Goal: Task Accomplishment & Management: Manage account settings

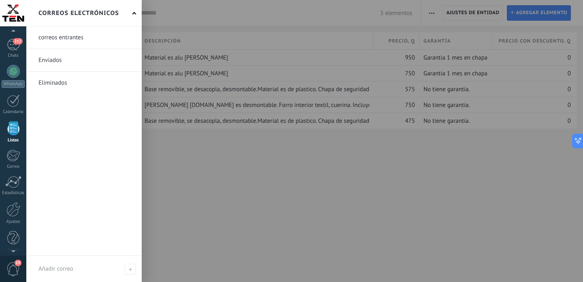
scroll to position [56, 0]
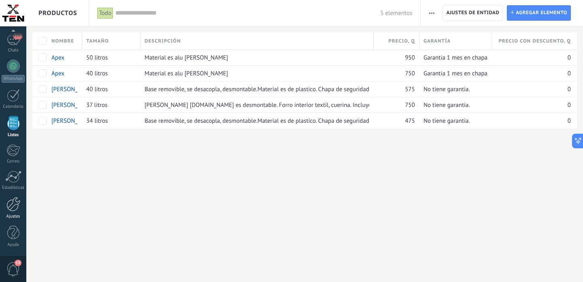
click at [15, 203] on div at bounding box center [13, 204] width 14 height 15
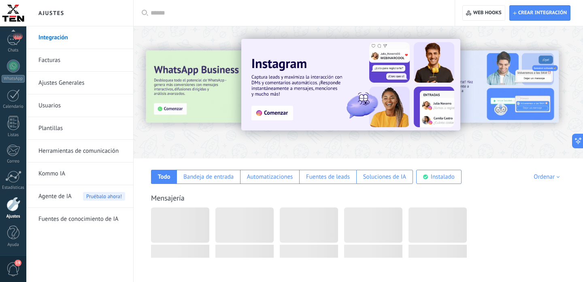
scroll to position [1687, 0]
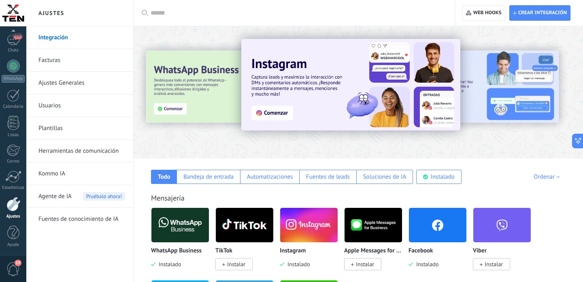
click at [66, 194] on span "Agente de IA" at bounding box center [54, 196] width 33 height 23
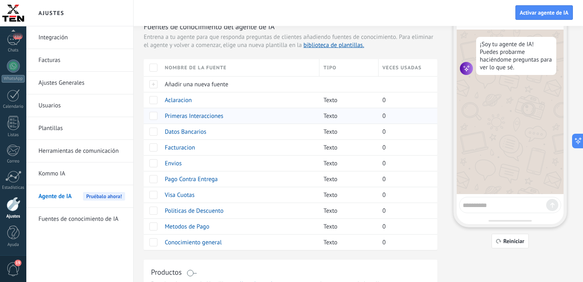
scroll to position [76, 0]
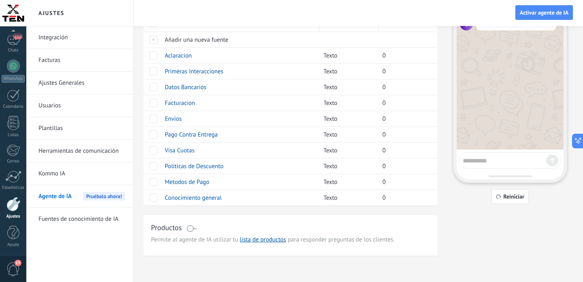
click at [193, 226] on span at bounding box center [192, 228] width 10 height 6
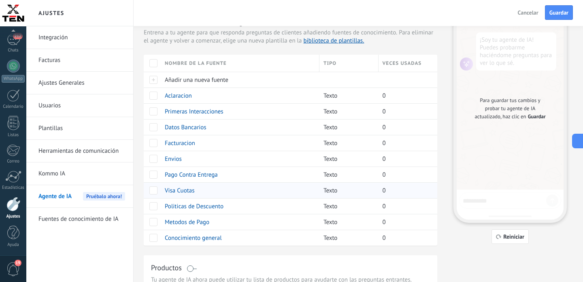
scroll to position [1, 0]
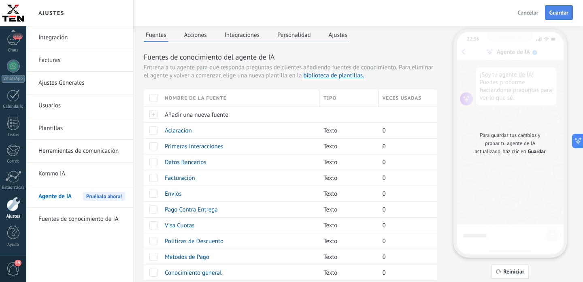
click at [557, 14] on span "Guardar" at bounding box center [558, 13] width 19 height 6
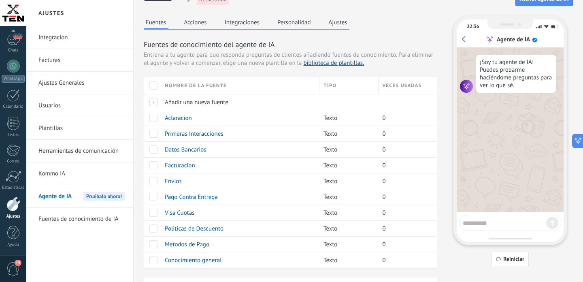
scroll to position [0, 0]
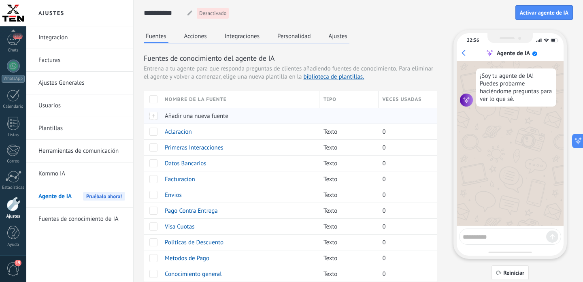
click at [192, 115] on span "Añadir una nueva fuente" at bounding box center [197, 116] width 64 height 8
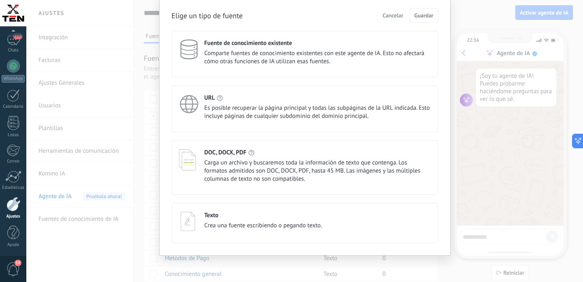
scroll to position [32, 0]
click at [286, 170] on span "Carga un archivo y buscaremos toda la información de texto que contenga. Los fo…" at bounding box center [317, 171] width 226 height 24
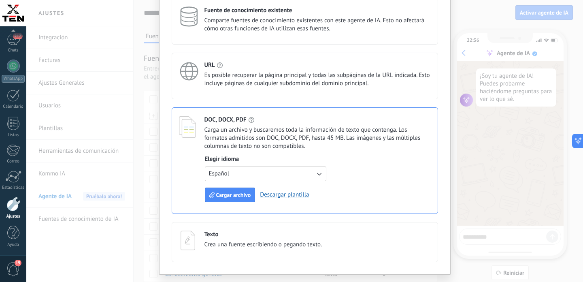
scroll to position [84, 0]
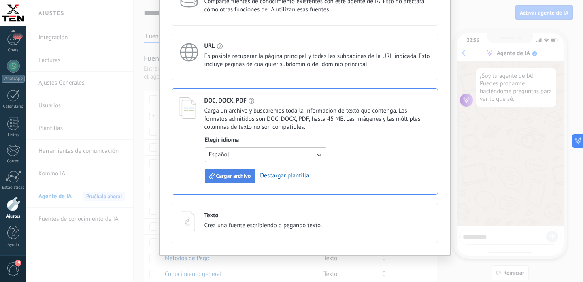
click at [241, 177] on span "Cargar archivo" at bounding box center [233, 176] width 35 height 6
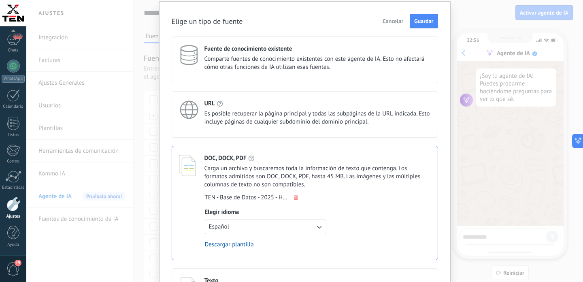
scroll to position [0, 0]
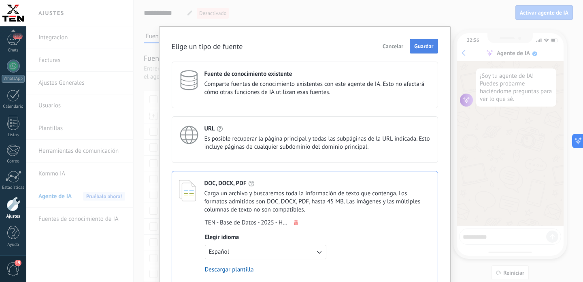
click at [421, 48] on span "Guardar" at bounding box center [423, 46] width 19 height 6
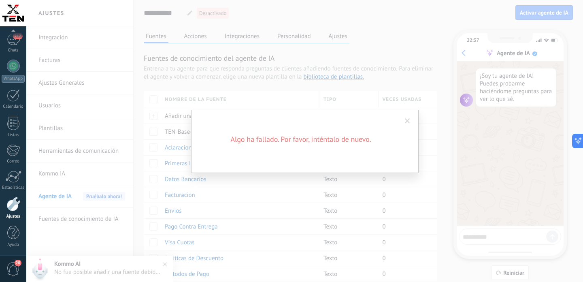
click at [406, 120] on span at bounding box center [407, 121] width 5 height 6
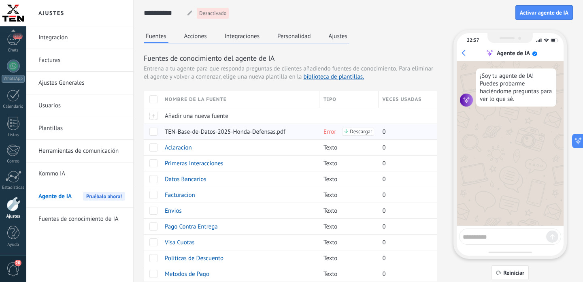
click at [213, 132] on span "TEN-Base-de-Datos-2025-Honda-Defensas.pdf" at bounding box center [225, 132] width 121 height 8
click at [330, 132] on span "Error" at bounding box center [330, 132] width 13 height 8
click at [154, 132] on span at bounding box center [153, 132] width 8 height 8
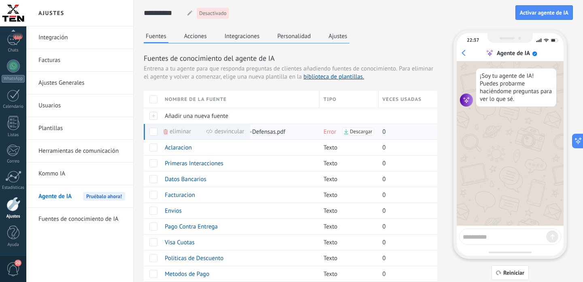
click at [166, 131] on use at bounding box center [166, 131] width 4 height 5
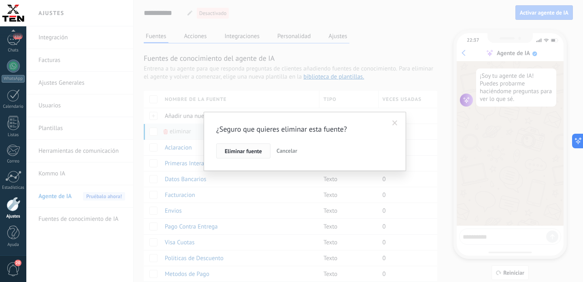
click at [244, 153] on span "Eliminar fuente" at bounding box center [243, 151] width 37 height 6
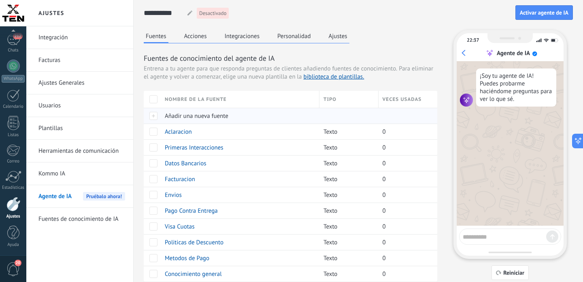
click at [209, 117] on span "Añadir una nueva fuente" at bounding box center [197, 116] width 64 height 8
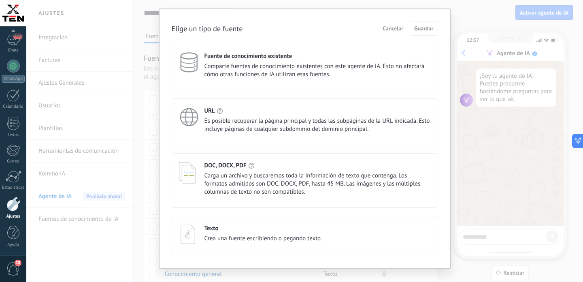
scroll to position [32, 0]
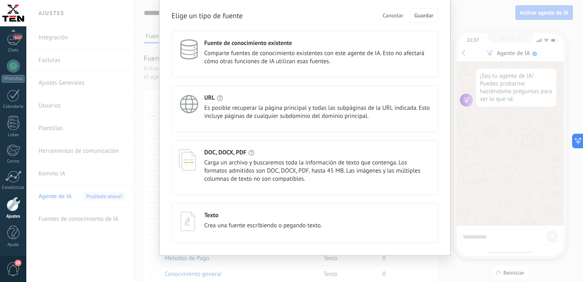
click at [297, 174] on span "Carga un archivo y buscaremos toda la información de texto que contenga. Los fo…" at bounding box center [317, 171] width 226 height 24
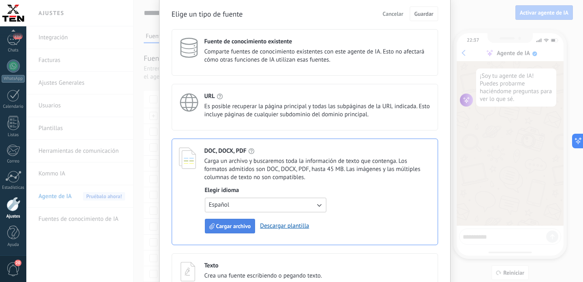
click at [238, 225] on span "Cargar archivo" at bounding box center [233, 226] width 35 height 6
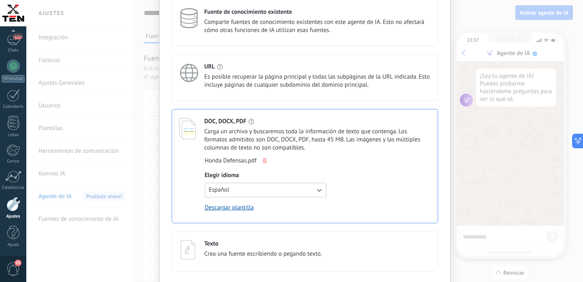
scroll to position [0, 0]
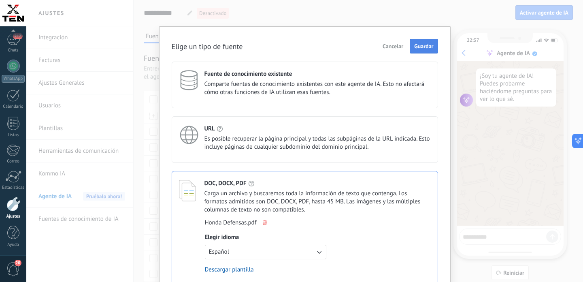
click at [424, 41] on button "Guardar" at bounding box center [424, 46] width 28 height 15
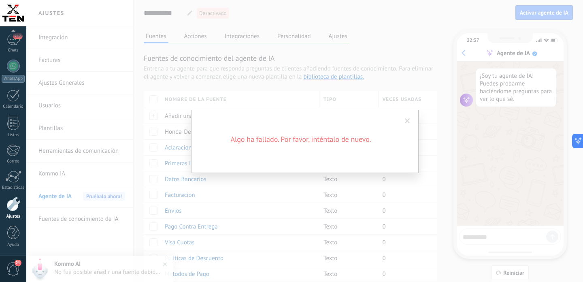
click at [407, 121] on span at bounding box center [407, 121] width 5 height 6
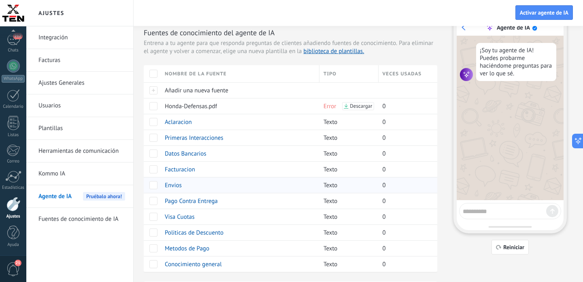
scroll to position [31, 0]
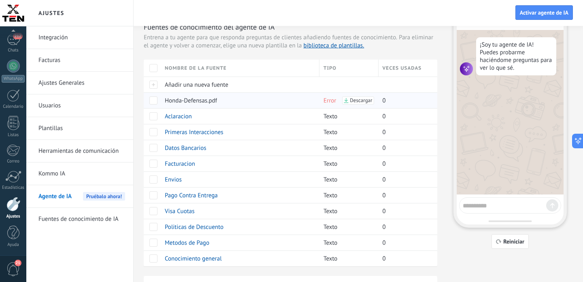
click at [153, 102] on span at bounding box center [153, 100] width 8 height 8
click at [167, 100] on icon at bounding box center [166, 100] width 4 height 5
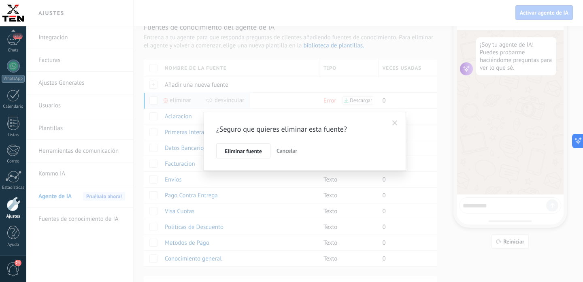
click at [237, 150] on span "Eliminar fuente" at bounding box center [243, 151] width 37 height 6
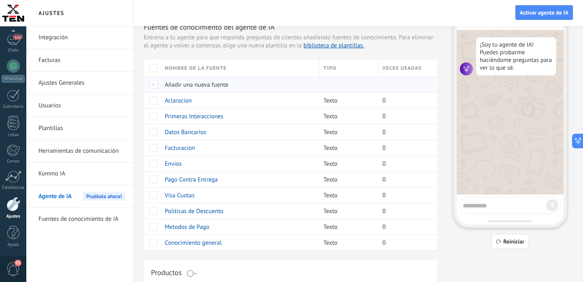
click at [192, 84] on span "Añadir una nueva fuente" at bounding box center [197, 85] width 64 height 8
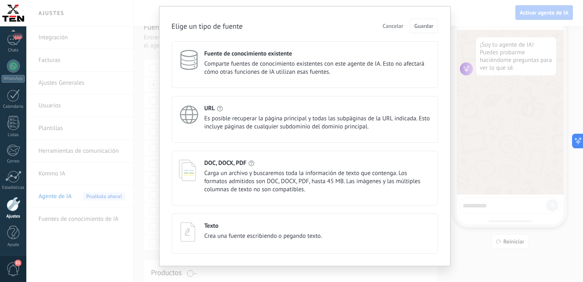
scroll to position [32, 0]
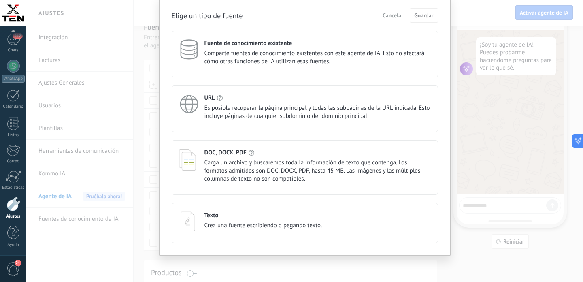
click at [392, 13] on span "Cancelar" at bounding box center [393, 16] width 21 height 6
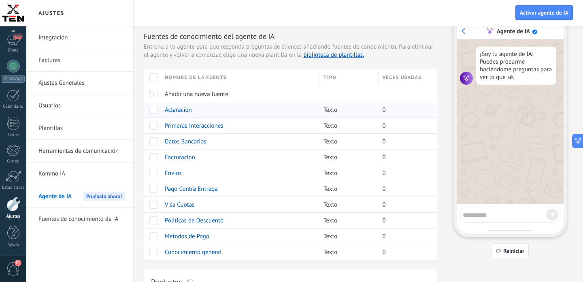
scroll to position [0, 0]
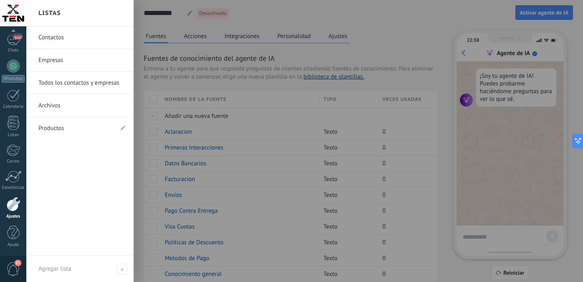
click at [70, 127] on link "Productos" at bounding box center [75, 128] width 75 height 23
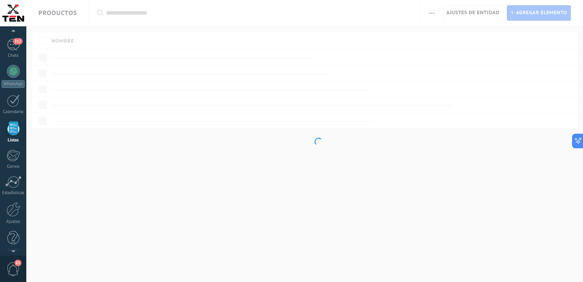
scroll to position [1687, 0]
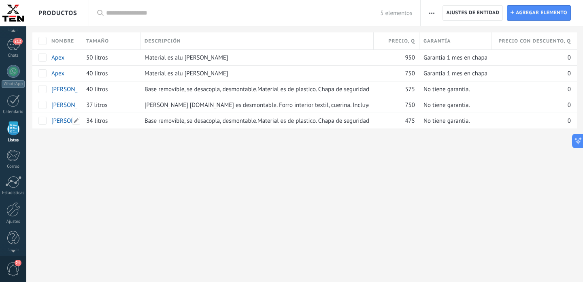
scroll to position [1687, 0]
click at [432, 13] on use "button" at bounding box center [431, 13] width 5 height 1
click at [447, 34] on span "Importar" at bounding box center [447, 34] width 23 height 16
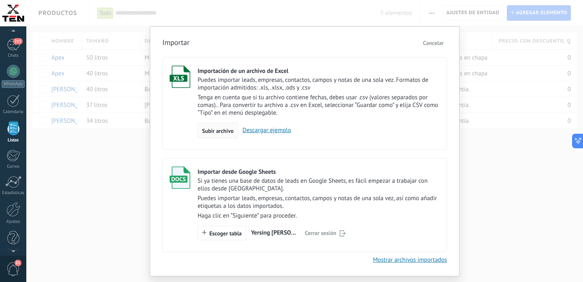
click at [216, 134] on span "Subir archivo" at bounding box center [218, 131] width 32 height 6
click at [0, 0] on input "Importación de un archivo de Excel Puedes importar leads, empresas, contactos, …" at bounding box center [0, 0] width 0 height 0
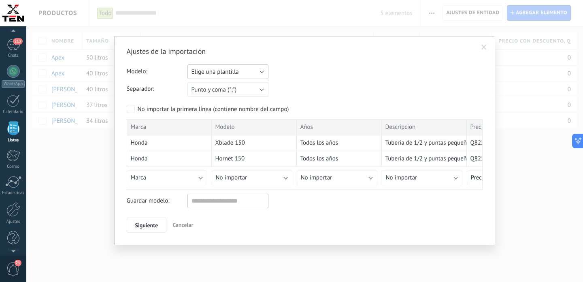
click at [261, 72] on button "Elige una plantilla" at bounding box center [227, 71] width 81 height 15
click at [318, 63] on div "Ajustes de la importación Modelo: Elige una plantilla Cajuelas 2025 Elige una p…" at bounding box center [305, 140] width 356 height 186
click at [236, 199] on input "text" at bounding box center [227, 201] width 81 height 15
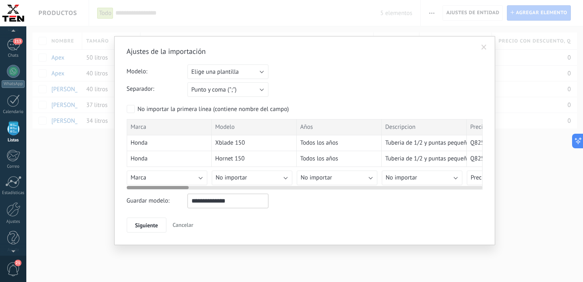
type input "**********"
click at [251, 177] on button "No importar" at bounding box center [252, 177] width 81 height 15
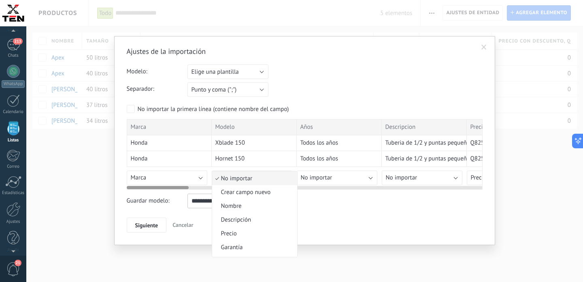
click at [251, 177] on span "No importar" at bounding box center [253, 179] width 83 height 8
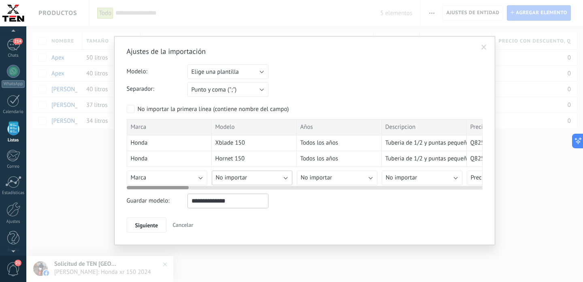
click at [230, 177] on span "No importar" at bounding box center [232, 178] width 32 height 8
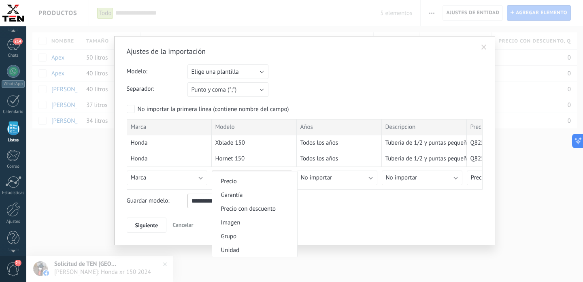
scroll to position [0, 0]
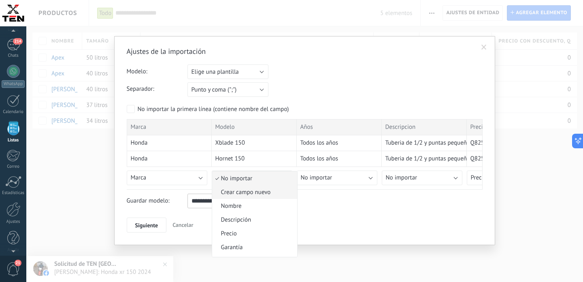
click at [248, 194] on span "Crear campo nuevo" at bounding box center [253, 192] width 83 height 8
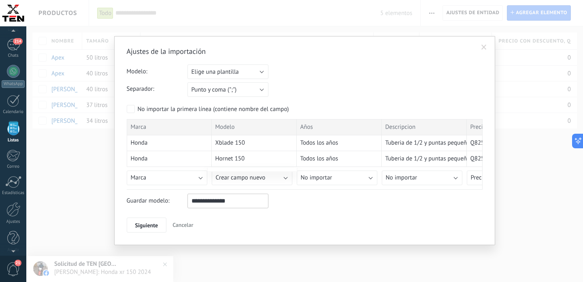
type input "******"
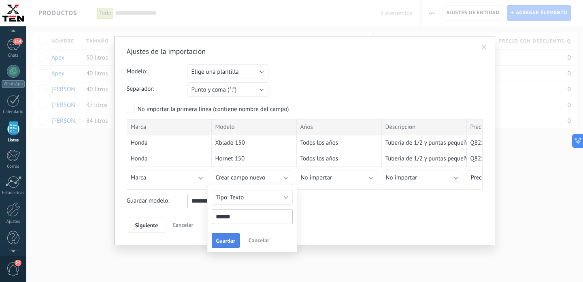
click at [230, 243] on span "Guardar" at bounding box center [225, 241] width 19 height 6
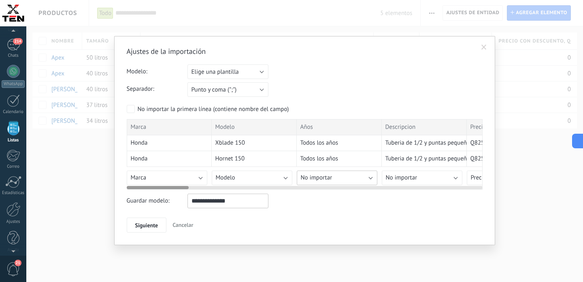
click at [332, 181] on button "No importar" at bounding box center [337, 177] width 81 height 15
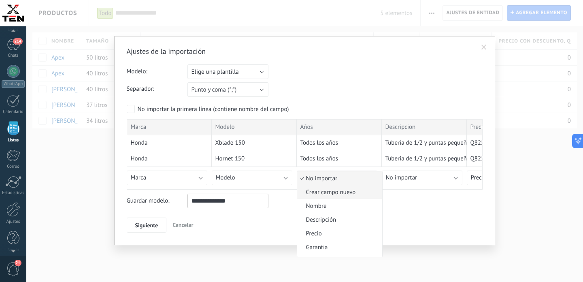
click at [331, 194] on span "Crear campo nuevo" at bounding box center [338, 192] width 83 height 8
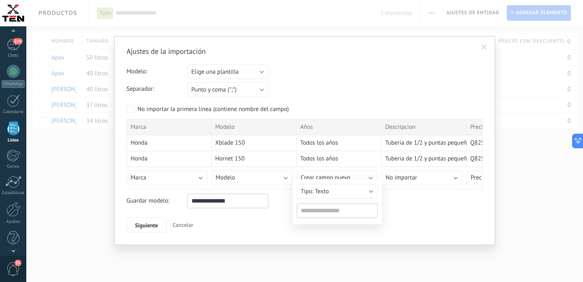
type input "****"
click at [319, 243] on span "Guardar" at bounding box center [310, 241] width 19 height 6
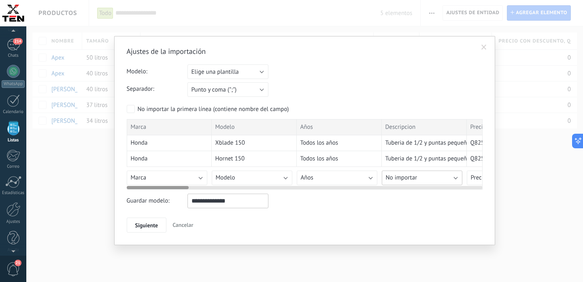
click at [414, 178] on span "No importar" at bounding box center [402, 178] width 32 height 8
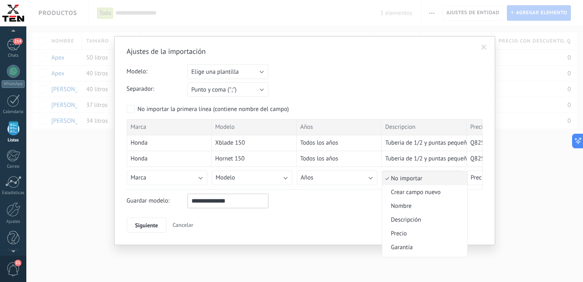
click at [412, 217] on li "Descripción" at bounding box center [424, 220] width 85 height 14
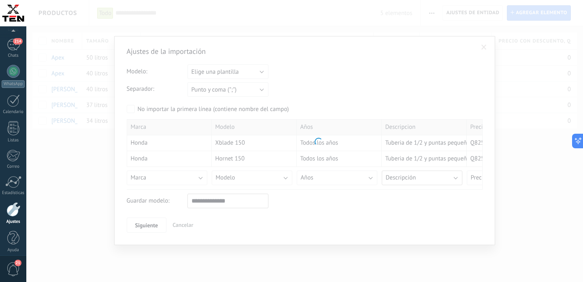
scroll to position [1687, 0]
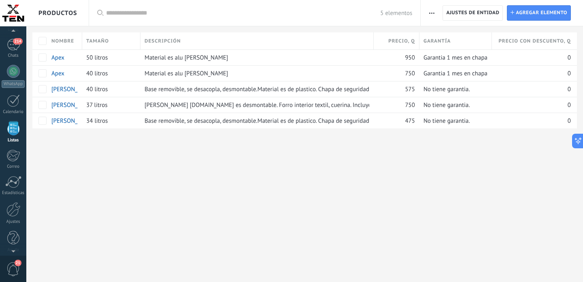
scroll to position [1687, 0]
click at [433, 20] on span "button" at bounding box center [431, 12] width 5 height 15
click at [442, 32] on span "Importar" at bounding box center [447, 34] width 23 height 16
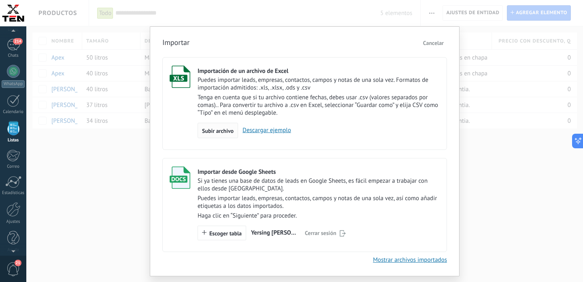
click at [218, 134] on span "Subir archivo" at bounding box center [218, 131] width 32 height 6
click at [0, 0] on input "Importación de un archivo de Excel Puedes importar leads, empresas, contactos, …" at bounding box center [0, 0] width 0 height 0
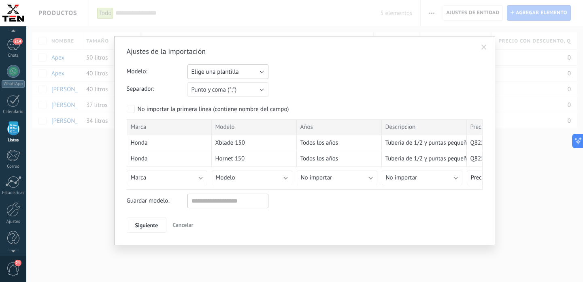
click at [240, 72] on button "Elige una plantilla" at bounding box center [227, 71] width 81 height 15
click at [299, 66] on div "Modelo: Elige una plantilla Cajuelas 2025 Elige una plantilla" at bounding box center [305, 71] width 356 height 15
click at [207, 205] on input "text" at bounding box center [227, 201] width 81 height 15
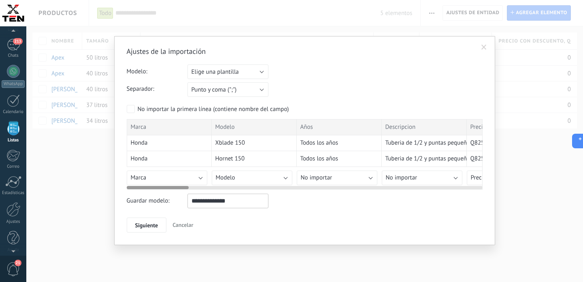
type input "**********"
click at [238, 177] on button "Modelo" at bounding box center [252, 177] width 81 height 15
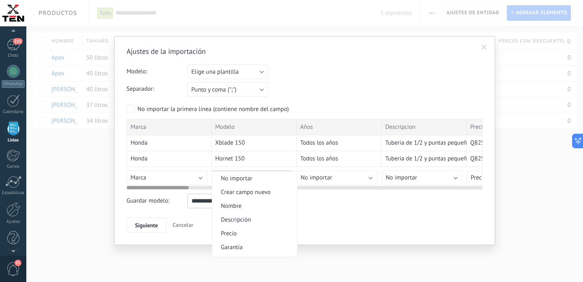
scroll to position [155, 0]
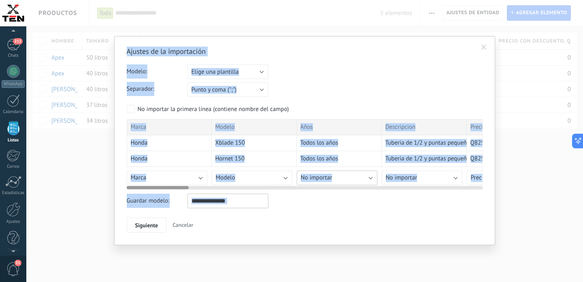
click at [339, 175] on button "No importar" at bounding box center [337, 177] width 81 height 15
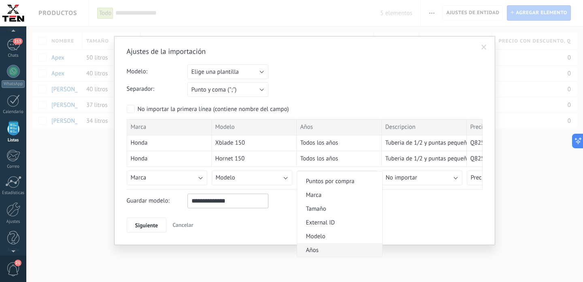
click at [331, 246] on span "Años" at bounding box center [338, 250] width 83 height 8
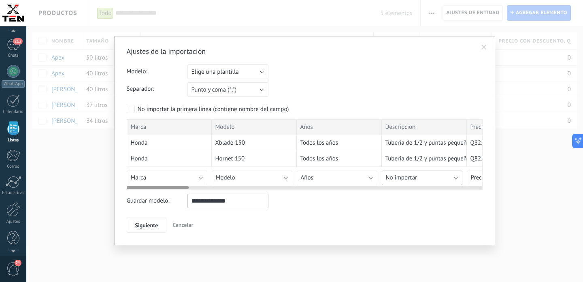
click at [415, 173] on button "No importar" at bounding box center [422, 177] width 81 height 15
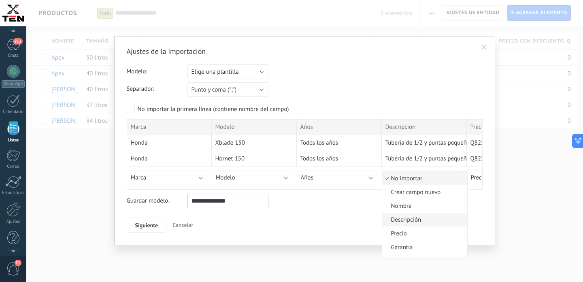
click at [417, 221] on span "Descripción" at bounding box center [423, 220] width 83 height 8
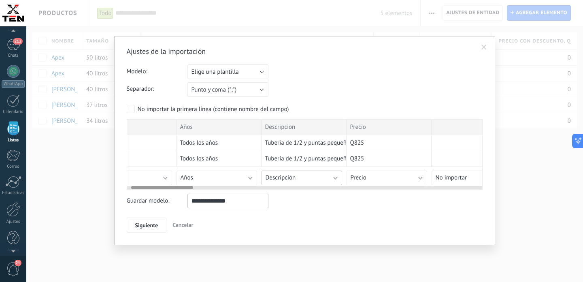
scroll to position [0, 0]
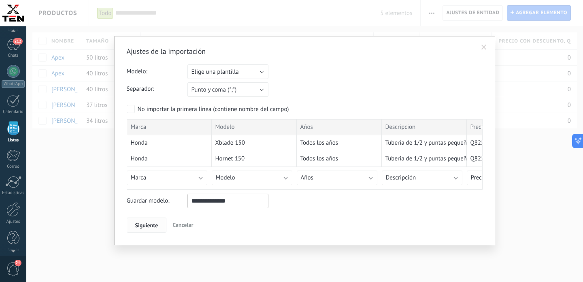
click at [153, 225] on span "Siguiente" at bounding box center [146, 225] width 23 height 6
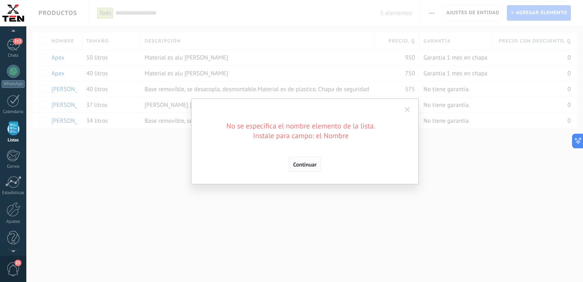
click at [309, 168] on button "Continuar" at bounding box center [305, 164] width 32 height 15
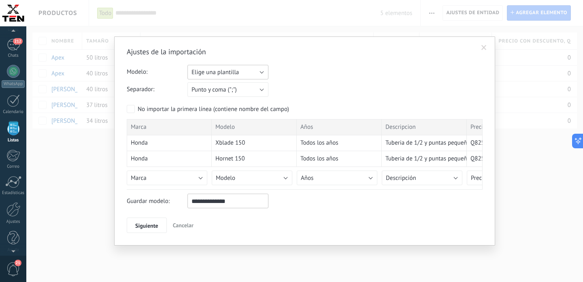
click at [223, 68] on span "Elige una plantilla" at bounding box center [215, 72] width 47 height 8
click at [326, 74] on div "Modelo: Elige una plantilla Cajuelas 2025 Elige una plantilla" at bounding box center [305, 72] width 356 height 15
click at [151, 226] on span "Siguiente" at bounding box center [146, 226] width 23 height 6
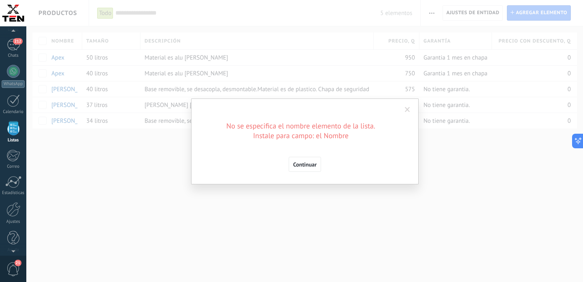
click at [360, 155] on div "No se especifica el nombre elemento de la lista. Instale para campo: el Nombre …" at bounding box center [305, 146] width 202 height 51
click at [308, 167] on span "Continuar" at bounding box center [304, 165] width 23 height 6
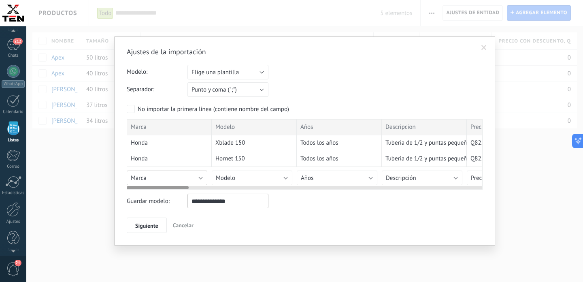
click at [165, 180] on button "Marca" at bounding box center [167, 177] width 81 height 15
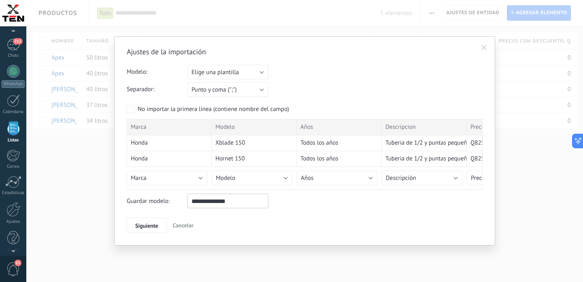
click at [187, 229] on span "Cancelar" at bounding box center [183, 224] width 21 height 7
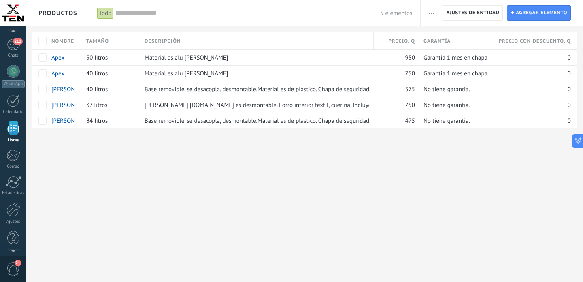
click at [434, 10] on button "button" at bounding box center [432, 12] width 12 height 15
click at [442, 38] on span "Importar" at bounding box center [447, 34] width 23 height 16
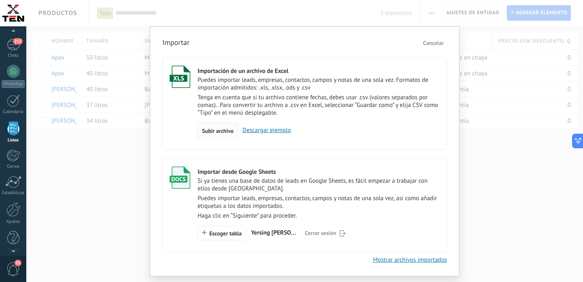
click at [226, 130] on span "Subir archivo" at bounding box center [218, 131] width 32 height 6
click at [0, 0] on input "Importación de un archivo de Excel Puedes importar leads, empresas, contactos, …" at bounding box center [0, 0] width 0 height 0
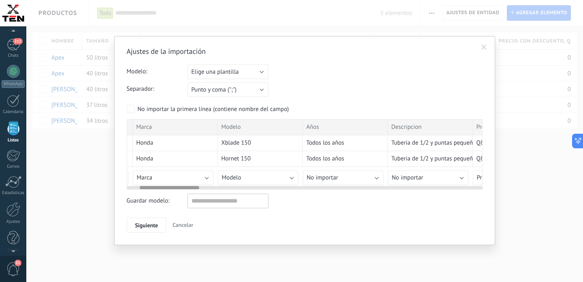
scroll to position [0, 87]
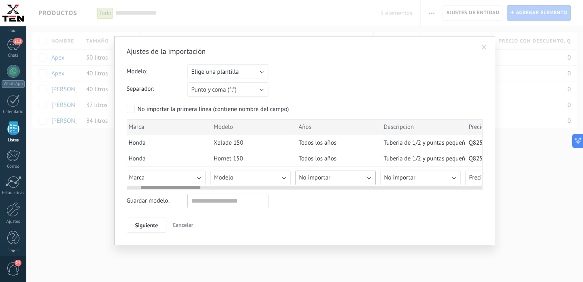
click at [357, 181] on button "No importar" at bounding box center [335, 177] width 81 height 15
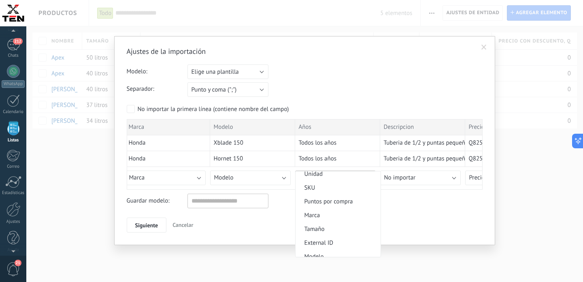
scroll to position [155, 0]
click at [324, 248] on span "Años" at bounding box center [337, 250] width 83 height 8
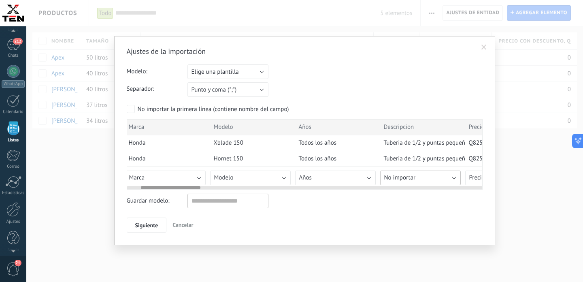
click at [413, 175] on span "No importar" at bounding box center [400, 178] width 32 height 8
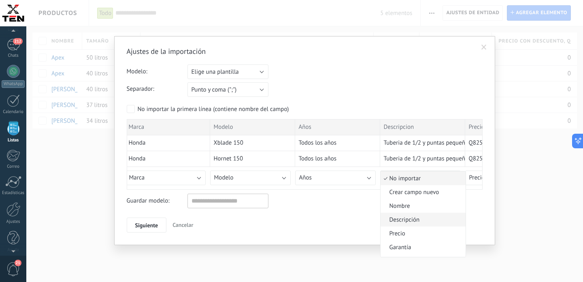
click at [418, 218] on span "Descripción" at bounding box center [422, 220] width 83 height 8
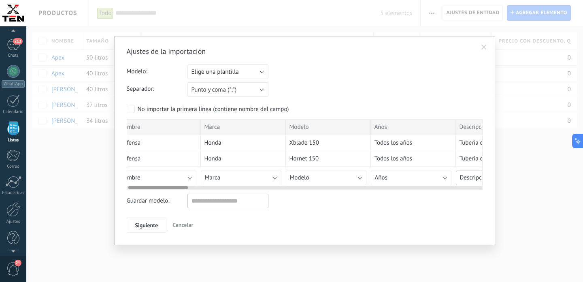
scroll to position [0, 0]
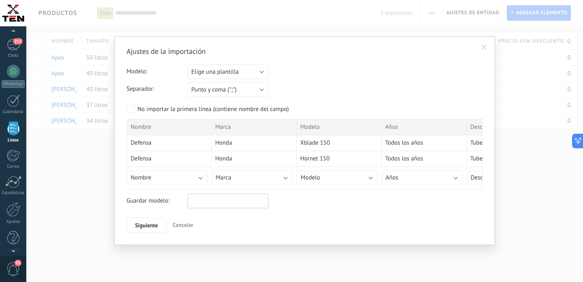
click at [251, 205] on input "text" at bounding box center [227, 201] width 81 height 15
type input "**********"
click at [160, 223] on button "Siguiente" at bounding box center [147, 224] width 40 height 15
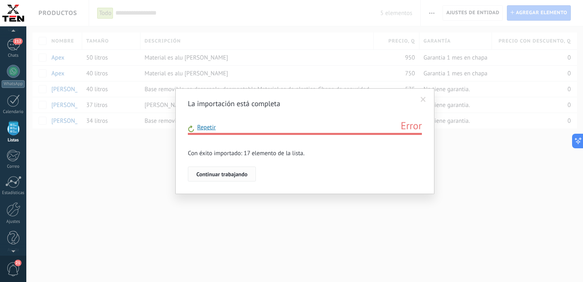
click at [232, 181] on button "Continuar trabajando" at bounding box center [222, 173] width 68 height 15
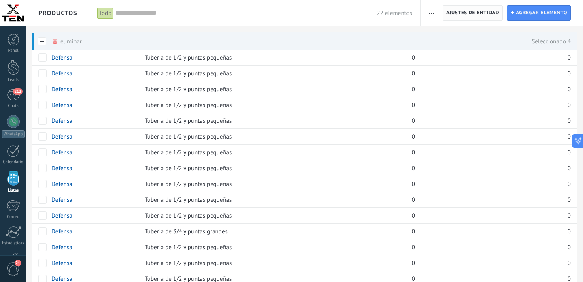
click at [468, 10] on span "Ajustes de entidad" at bounding box center [472, 13] width 53 height 15
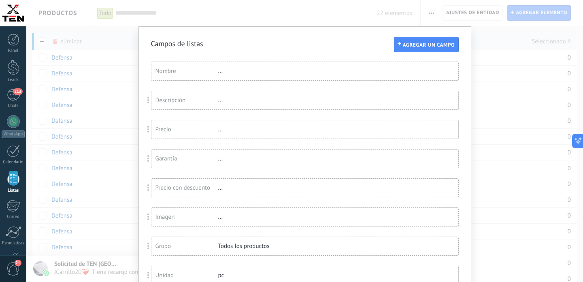
click at [490, 49] on div "Campos de listas Agregar un campo Usted ha alcanzado la cantidad máxima de los …" at bounding box center [304, 141] width 557 height 282
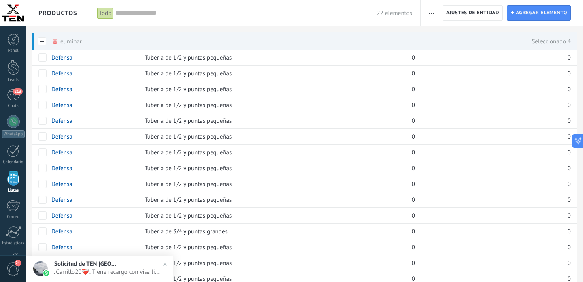
click at [432, 14] on span "button" at bounding box center [431, 12] width 5 height 15
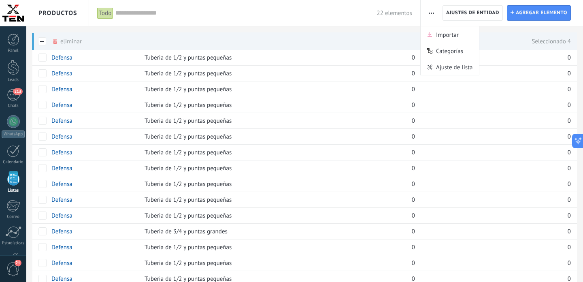
click at [325, 38] on div "eliminar màs Seleccionado 4" at bounding box center [301, 41] width 539 height 18
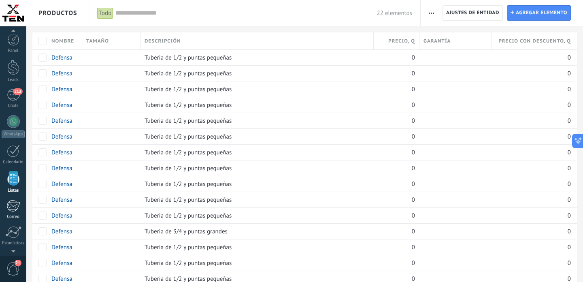
scroll to position [50, 0]
click at [11, 211] on div at bounding box center [13, 209] width 14 height 15
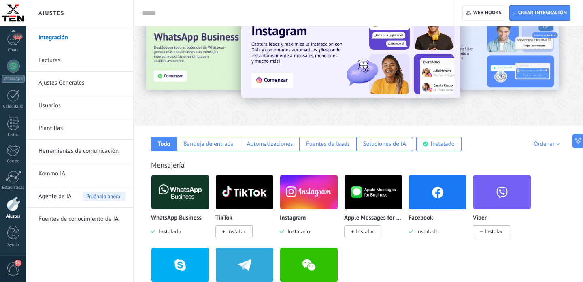
scroll to position [48, 0]
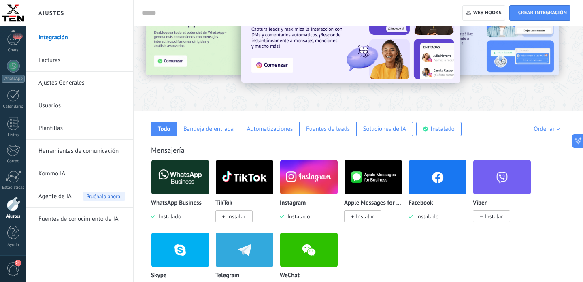
click at [63, 190] on span "Agente de IA" at bounding box center [54, 196] width 33 height 23
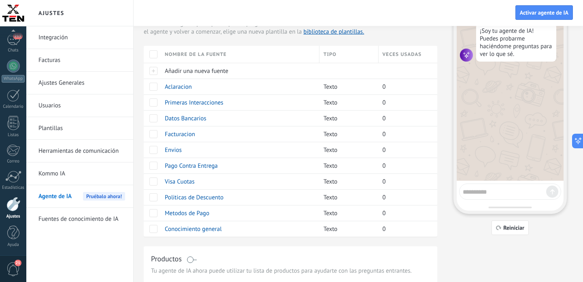
scroll to position [76, 0]
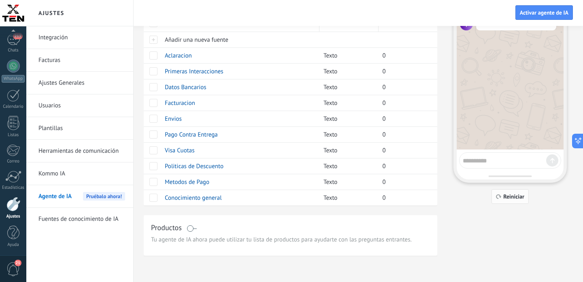
click at [512, 196] on span "Reiniciar" at bounding box center [513, 197] width 21 height 6
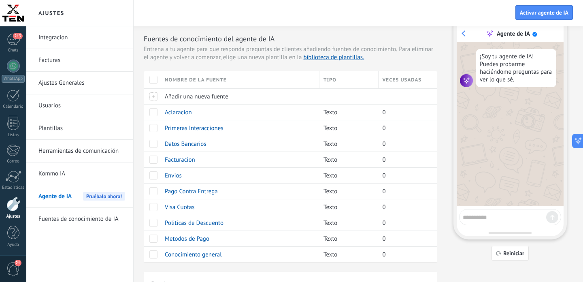
scroll to position [48, 0]
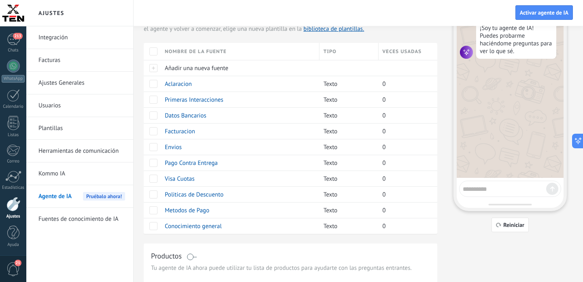
click at [492, 192] on textarea at bounding box center [504, 188] width 83 height 10
type textarea "**********"
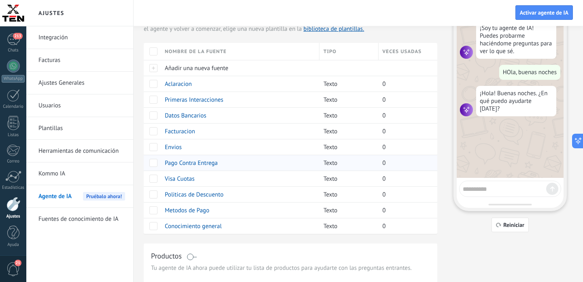
scroll to position [0, 0]
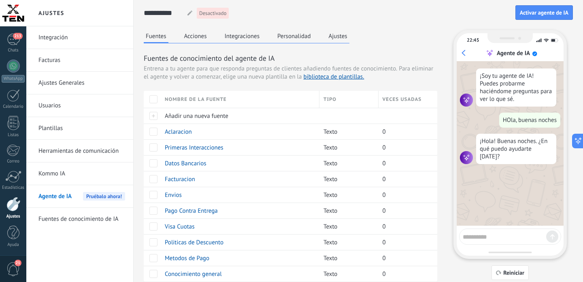
click at [339, 38] on button "Ajustes" at bounding box center [338, 36] width 23 height 12
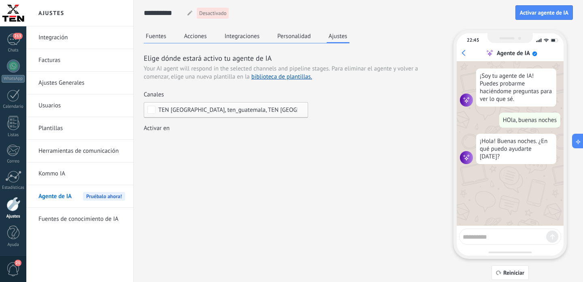
click at [300, 38] on button "Personalidad" at bounding box center [294, 36] width 38 height 12
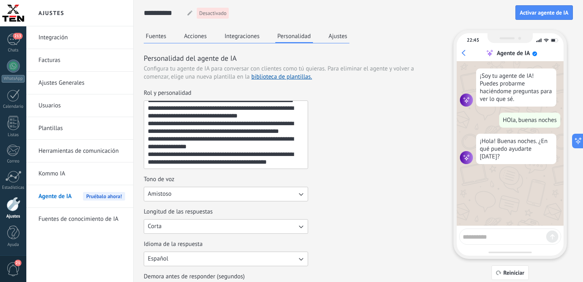
click at [200, 40] on button "Acciones" at bounding box center [195, 36] width 27 height 12
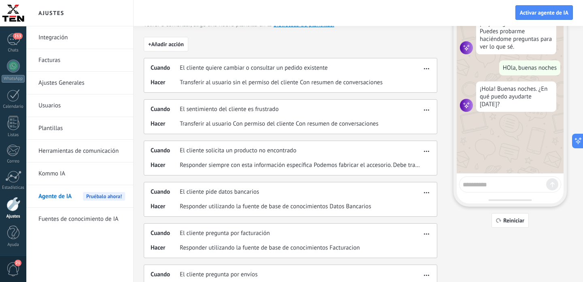
scroll to position [63, 0]
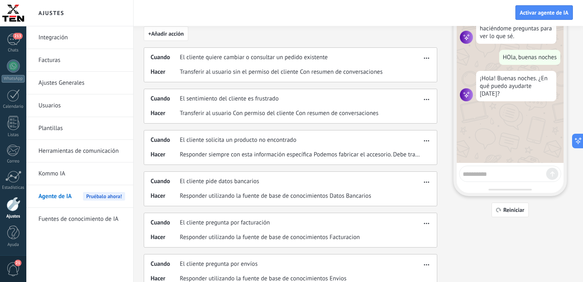
click at [493, 178] on textarea at bounding box center [504, 173] width 83 height 10
type textarea "**********"
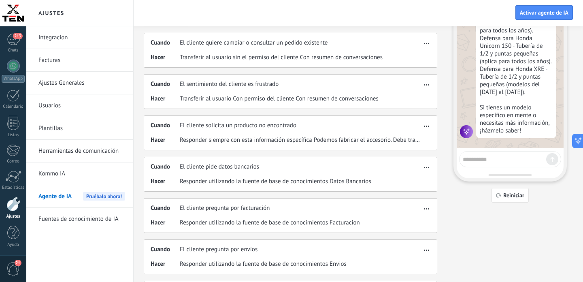
scroll to position [214, 0]
click at [527, 232] on div "Fuentes Acciones Integraciones Personalidad Ajustes Acciones del agente de IA L…" at bounding box center [358, 237] width 429 height 569
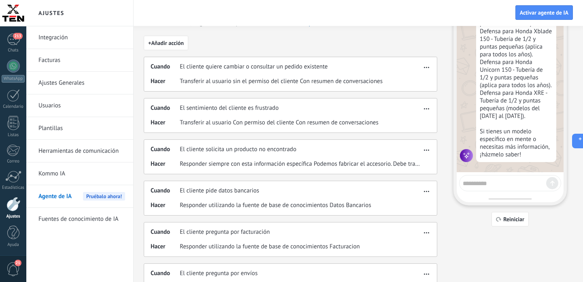
scroll to position [58, 0]
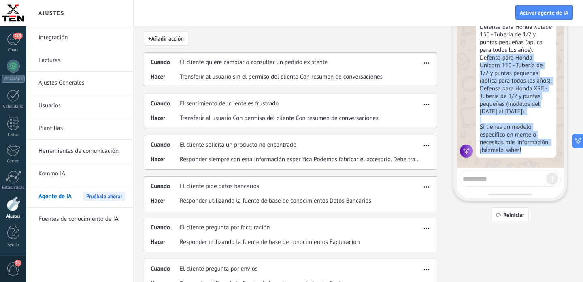
drag, startPoint x: 526, startPoint y: 154, endPoint x: 487, endPoint y: 52, distance: 109.1
click at [487, 52] on div "Sí, tenemos defensas para varias motos Honda. Aquí te dejo algunas opciones: De…" at bounding box center [516, 46] width 80 height 223
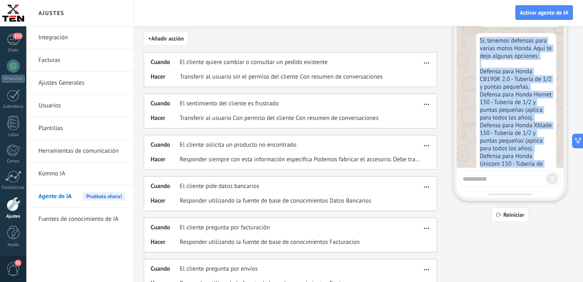
scroll to position [86, 0]
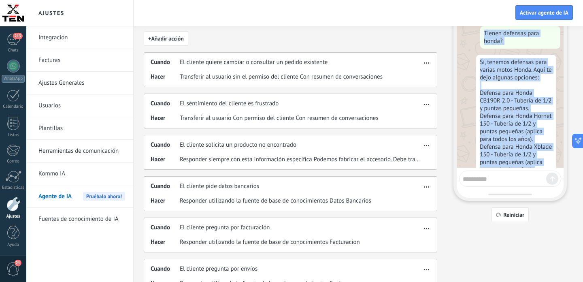
copy div "Tienen defensas para honda? Sí, tenemos defensas para varias motos Honda. Aquí …"
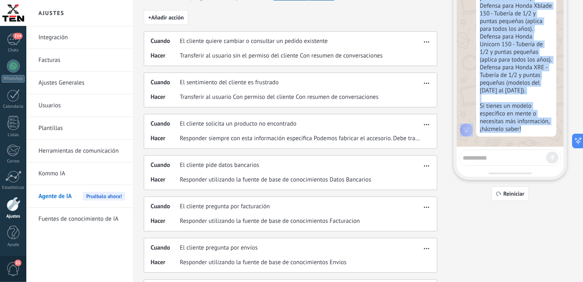
scroll to position [0, 0]
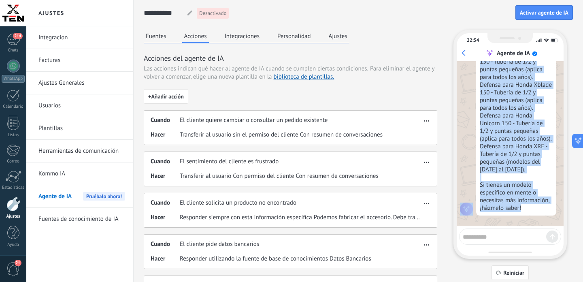
click at [160, 37] on button "Fuentes" at bounding box center [156, 36] width 25 height 12
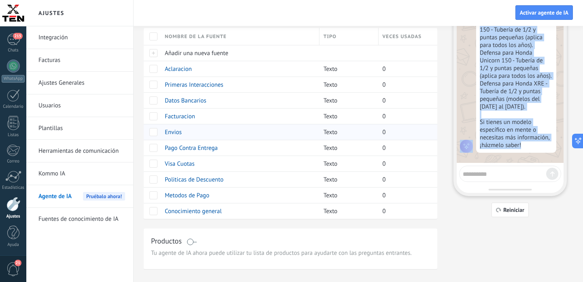
scroll to position [76, 0]
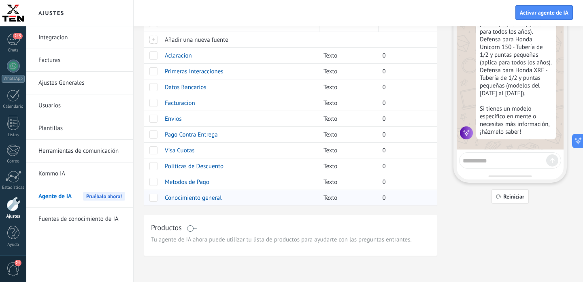
click at [207, 197] on span "Conocimiento general" at bounding box center [193, 198] width 57 height 8
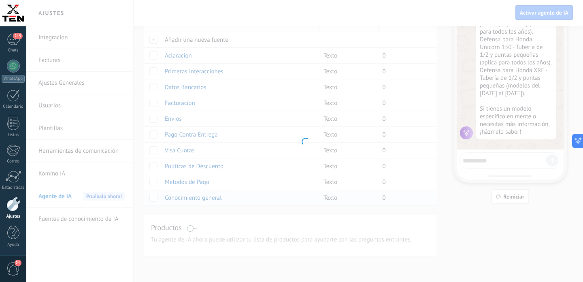
scroll to position [214, 0]
type input "**********"
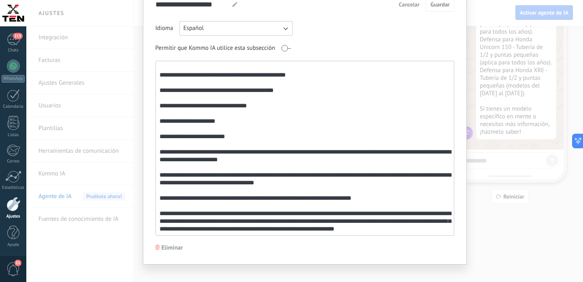
scroll to position [49, 0]
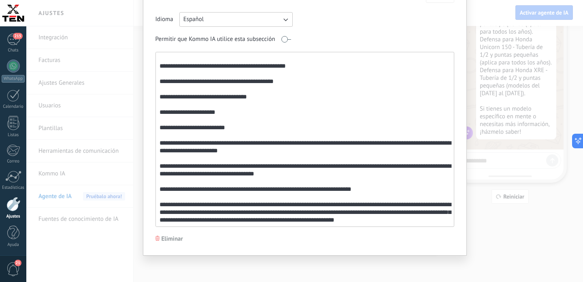
click at [422, 221] on textarea at bounding box center [304, 139] width 296 height 174
paste textarea "**********"
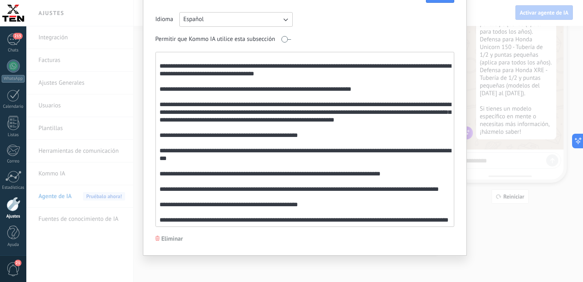
scroll to position [186, 0]
drag, startPoint x: 205, startPoint y: 222, endPoint x: 157, endPoint y: 212, distance: 48.8
click at [157, 212] on textarea at bounding box center [304, 139] width 296 height 174
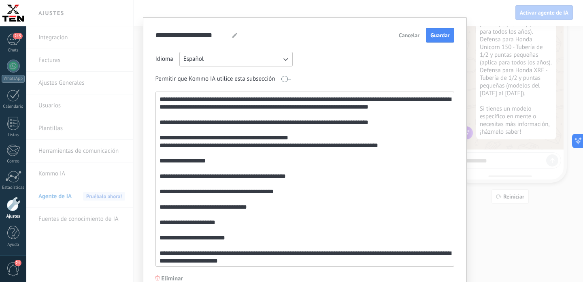
scroll to position [7, 0]
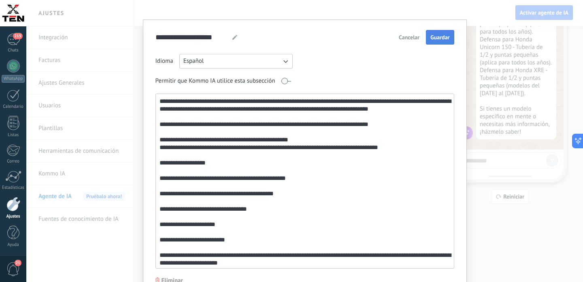
type textarea "**********"
click at [441, 37] on span "Guardar" at bounding box center [439, 37] width 19 height 6
click at [477, 147] on div "**********" at bounding box center [304, 141] width 557 height 282
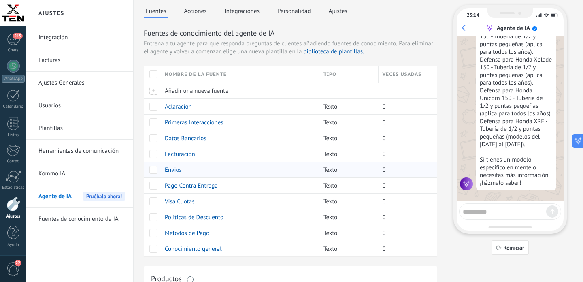
scroll to position [0, 0]
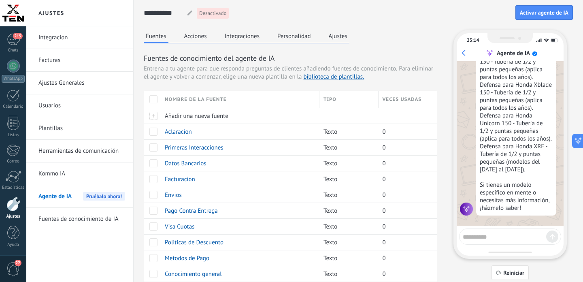
click at [296, 37] on button "Personalidad" at bounding box center [294, 36] width 38 height 12
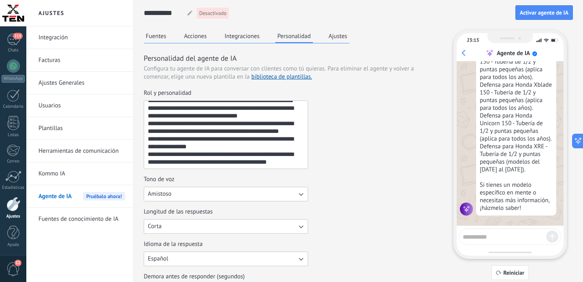
click at [193, 36] on button "Acciones" at bounding box center [195, 36] width 27 height 12
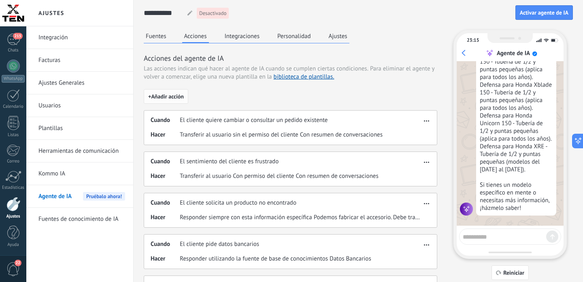
click at [181, 97] on span "+ Añadir acción" at bounding box center [166, 97] width 36 height 6
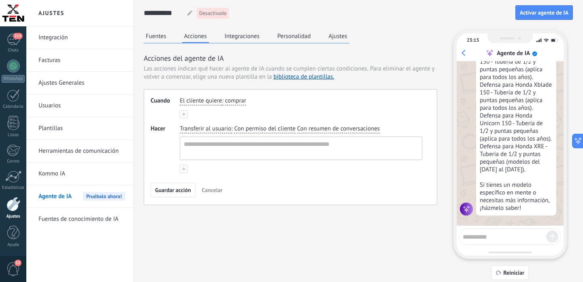
click at [196, 103] on span "El cliente quiere" at bounding box center [201, 101] width 42 height 8
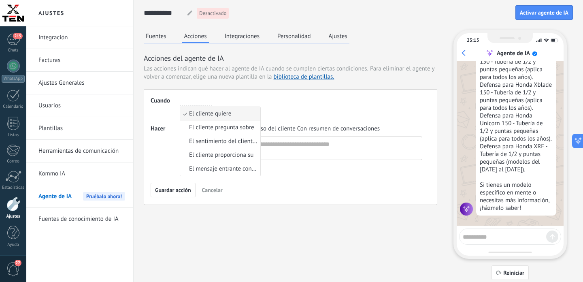
type input "**********"
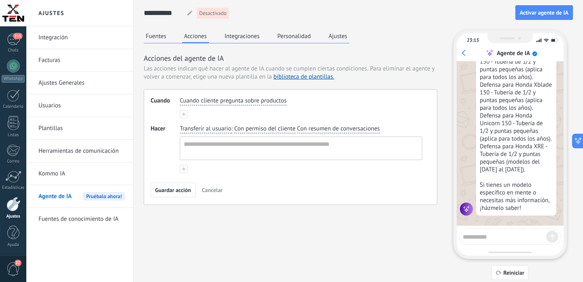
click at [224, 128] on span "Transferir al usuario" at bounding box center [205, 129] width 51 height 8
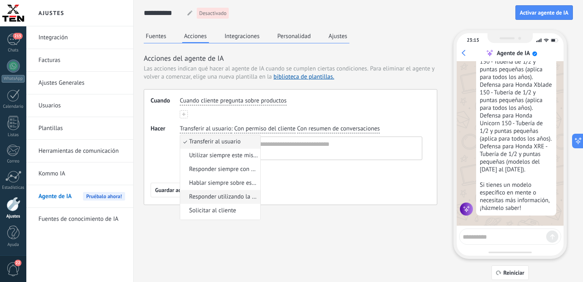
click at [214, 197] on span "Responder utilizando la fuente de base de conocimientos" at bounding box center [223, 197] width 69 height 8
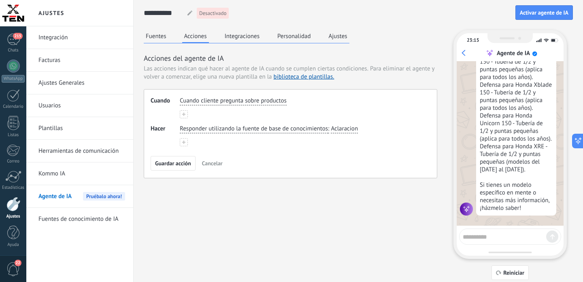
click at [348, 131] on span "Aclaracion" at bounding box center [344, 129] width 27 height 8
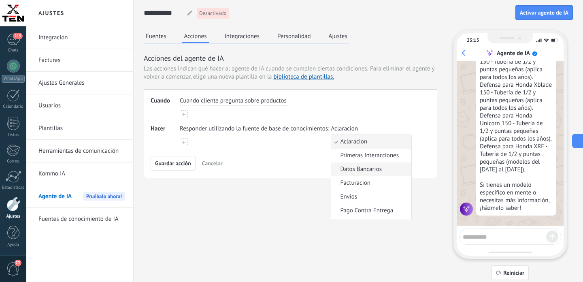
scroll to position [53, 0]
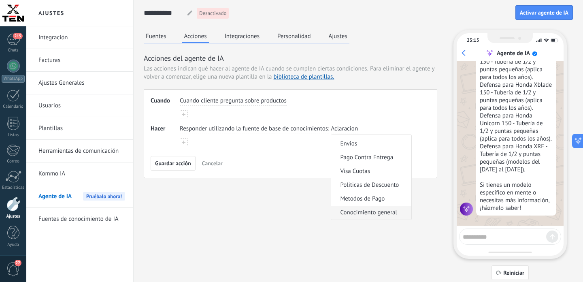
click at [375, 211] on span "Conocimiento general" at bounding box center [368, 213] width 57 height 8
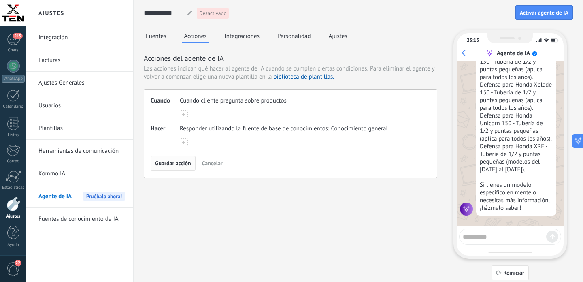
click at [186, 162] on span "Guardar acción" at bounding box center [173, 163] width 36 height 6
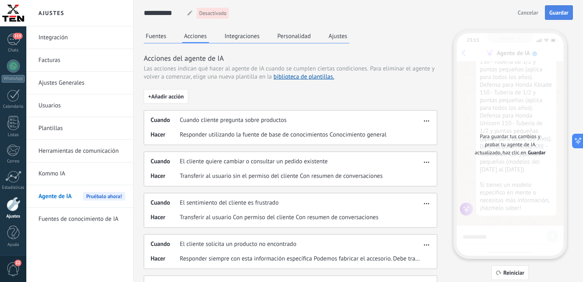
click at [567, 13] on span "Guardar" at bounding box center [558, 13] width 19 height 6
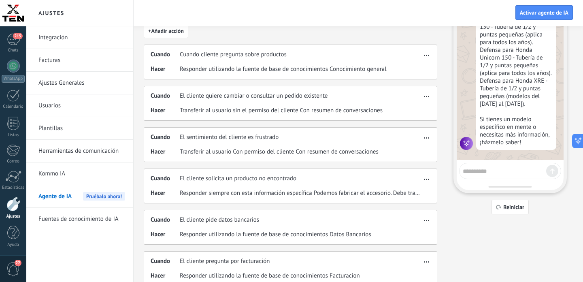
scroll to position [66, 0]
click at [502, 209] on button "Reiniciar" at bounding box center [510, 206] width 37 height 15
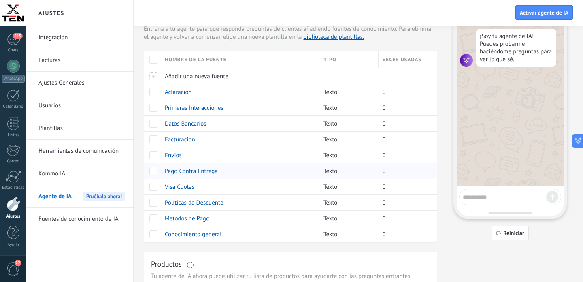
scroll to position [38, 0]
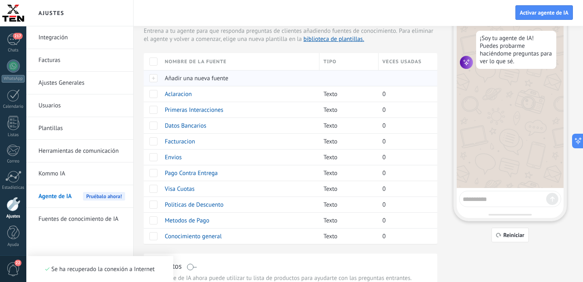
click at [195, 78] on span "Añadir una nueva fuente" at bounding box center [197, 79] width 64 height 8
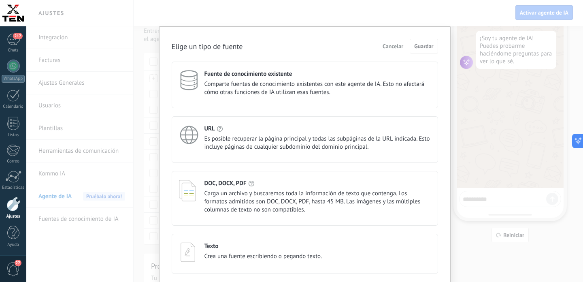
click at [226, 256] on span "Crea una fuente escribiendo o pegando texto." at bounding box center [263, 256] width 118 height 8
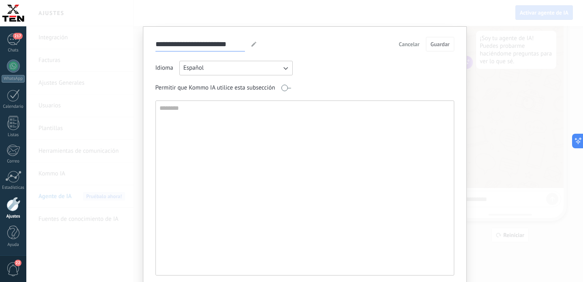
click at [194, 47] on input "**********" at bounding box center [199, 44] width 89 height 14
click at [194, 46] on input "**********" at bounding box center [199, 44] width 89 height 14
type input "*"
type input "********"
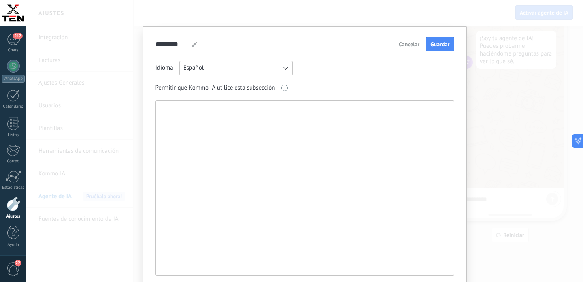
click at [197, 121] on textarea at bounding box center [304, 188] width 296 height 174
paste textarea "**********"
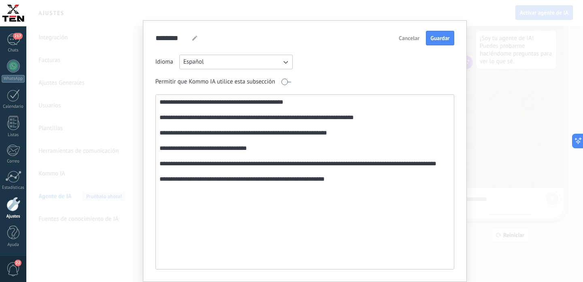
scroll to position [0, 0]
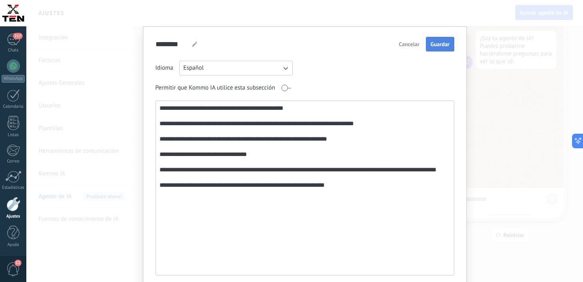
type textarea "**********"
click at [443, 43] on span "Guardar" at bounding box center [439, 44] width 19 height 6
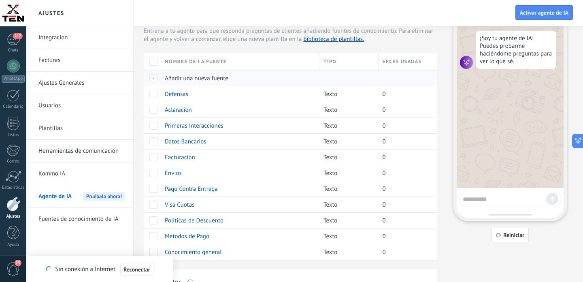
click at [196, 76] on span "Añadir una nueva fuente" at bounding box center [197, 79] width 64 height 8
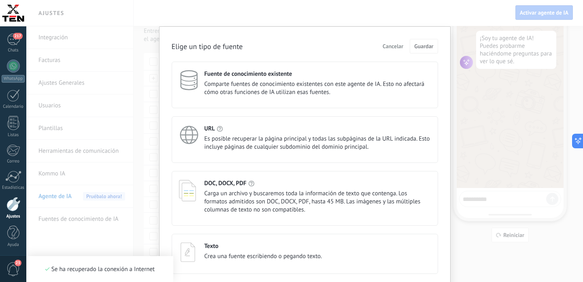
click at [219, 244] on div "Texto" at bounding box center [263, 246] width 118 height 8
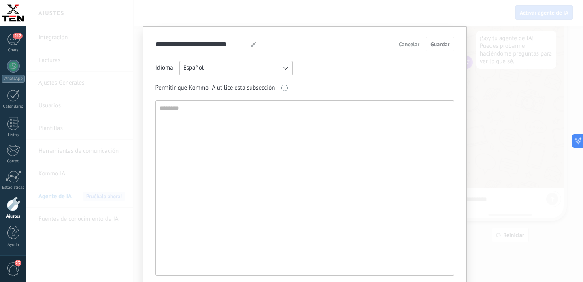
click at [228, 48] on input "**********" at bounding box center [199, 44] width 89 height 14
type input "*********"
click at [319, 117] on textarea at bounding box center [304, 188] width 296 height 174
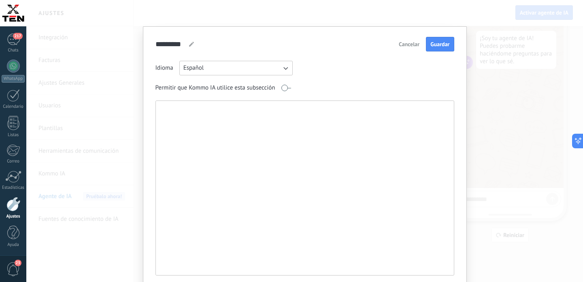
paste textarea "**********"
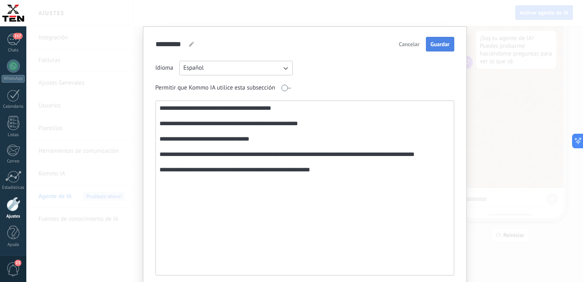
type textarea "**********"
click at [440, 47] on span "Guardar" at bounding box center [439, 44] width 19 height 6
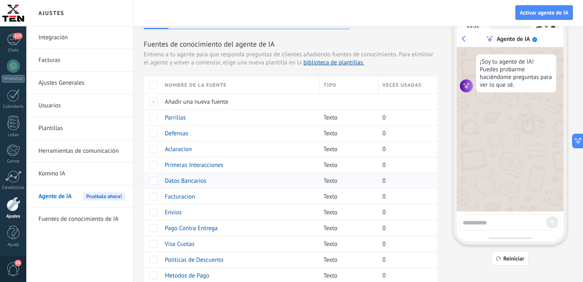
scroll to position [14, 0]
click at [198, 103] on span "Añadir una nueva fuente" at bounding box center [197, 102] width 64 height 8
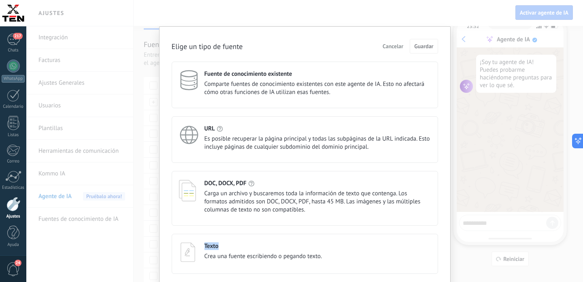
click at [217, 243] on div "Texto Crea una fuente escribiendo o pegando texto." at bounding box center [305, 254] width 266 height 40
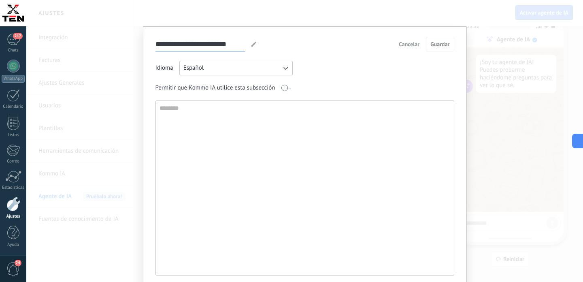
click at [230, 47] on input "**********" at bounding box center [199, 44] width 89 height 14
type input "********"
click at [226, 136] on textarea at bounding box center [304, 188] width 296 height 174
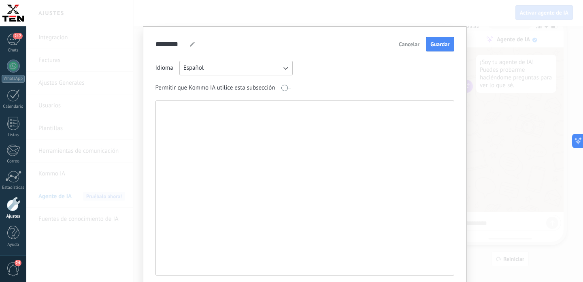
paste textarea "**********"
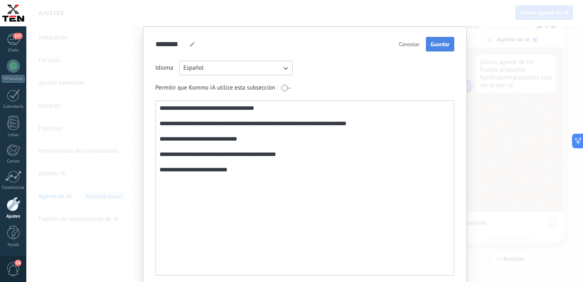
type textarea "**********"
click at [443, 45] on span "Guardar" at bounding box center [439, 44] width 19 height 6
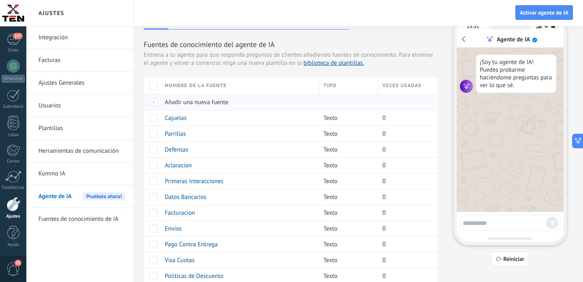
click at [188, 101] on span "Añadir una nueva fuente" at bounding box center [197, 102] width 64 height 8
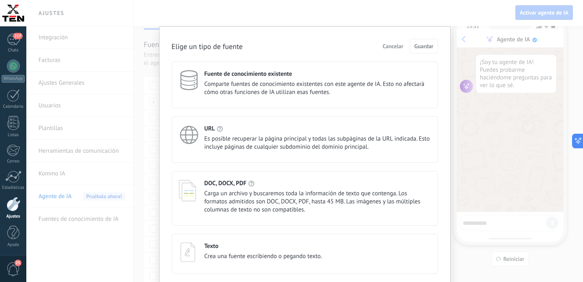
click at [221, 250] on div "Texto" at bounding box center [263, 246] width 118 height 8
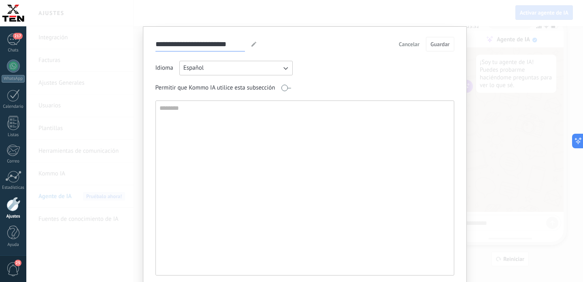
click at [202, 48] on input "**********" at bounding box center [199, 44] width 89 height 14
type input "*******"
click at [214, 127] on textarea at bounding box center [304, 188] width 296 height 174
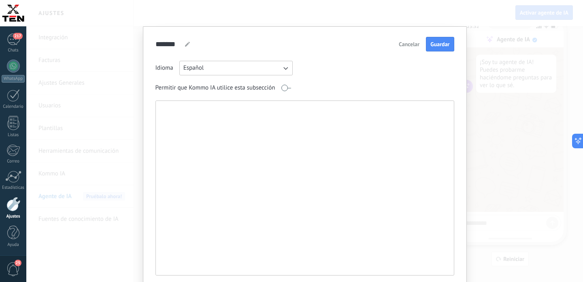
paste textarea "**********"
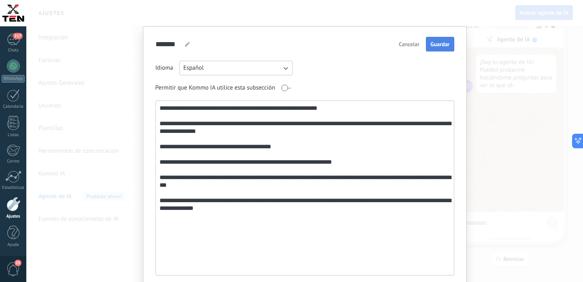
type textarea "**********"
click at [441, 43] on span "Guardar" at bounding box center [439, 44] width 19 height 6
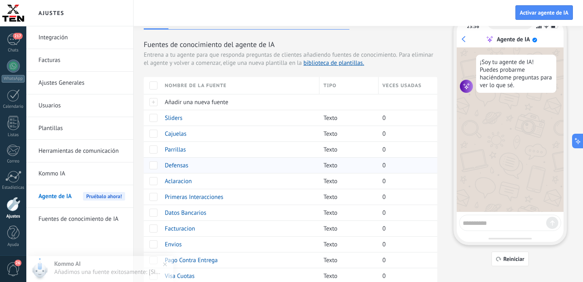
scroll to position [0, 0]
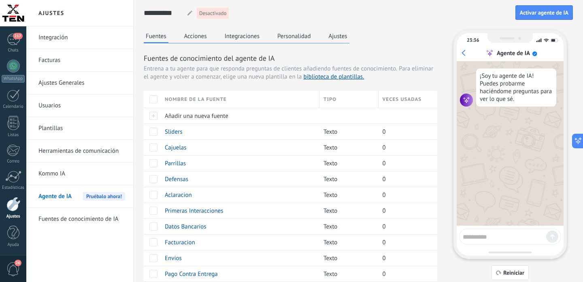
click at [198, 37] on button "Acciones" at bounding box center [195, 36] width 27 height 12
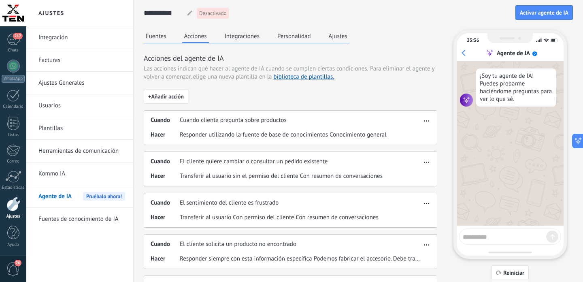
click at [159, 38] on button "Fuentes" at bounding box center [156, 36] width 25 height 12
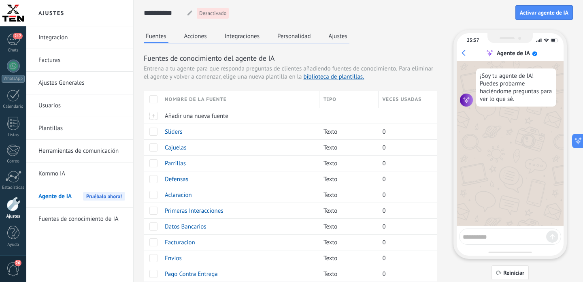
scroll to position [1687, 0]
click at [181, 149] on span "Cajuelas" at bounding box center [176, 148] width 22 height 8
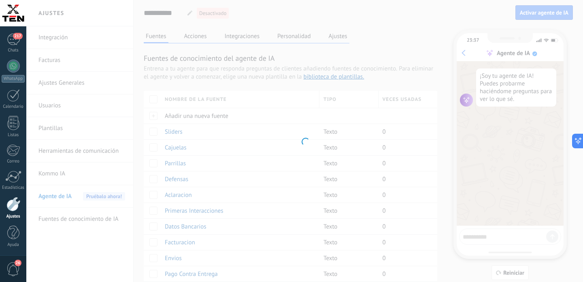
type input "********"
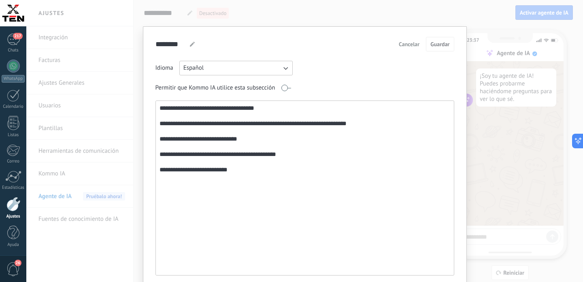
drag, startPoint x: 257, startPoint y: 172, endPoint x: 134, endPoint y: 99, distance: 142.8
click at [156, 101] on textarea "**********" at bounding box center [304, 188] width 296 height 174
paste textarea "**********"
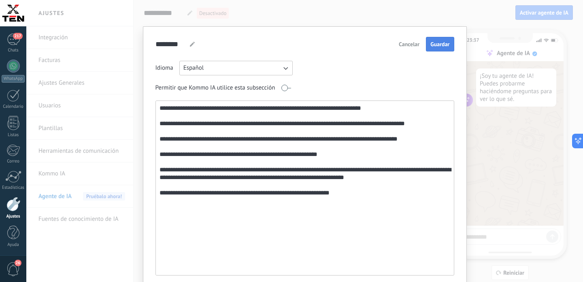
type textarea "**********"
click at [441, 47] on span "Guardar" at bounding box center [439, 44] width 19 height 6
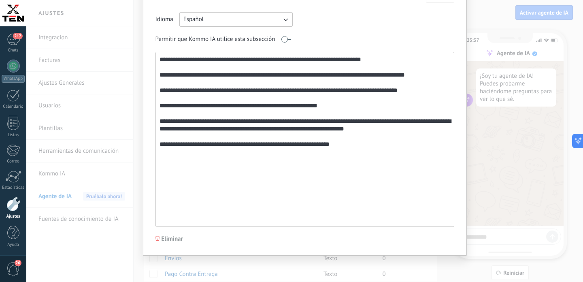
scroll to position [0, 0]
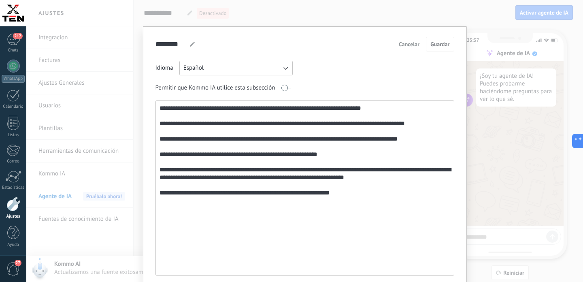
click at [437, 21] on div "**********" at bounding box center [304, 141] width 557 height 282
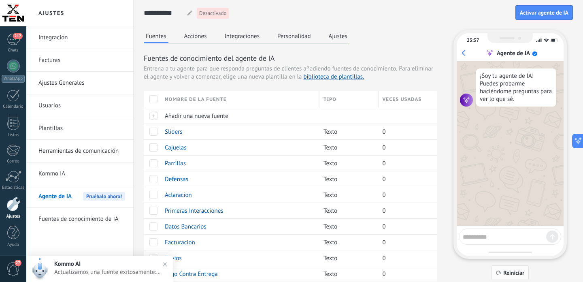
click at [505, 272] on span "Reiniciar" at bounding box center [513, 273] width 21 height 6
click at [482, 241] on div at bounding box center [510, 236] width 102 height 16
click at [482, 237] on textarea at bounding box center [504, 235] width 83 height 10
type textarea "****"
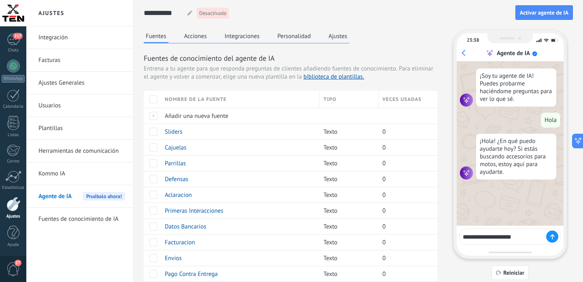
type textarea "**********"
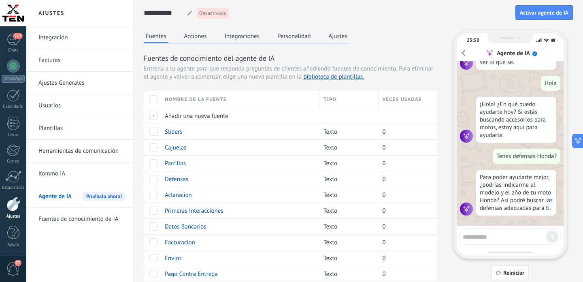
scroll to position [52, 0]
paste textarea "**********"
type textarea "**********"
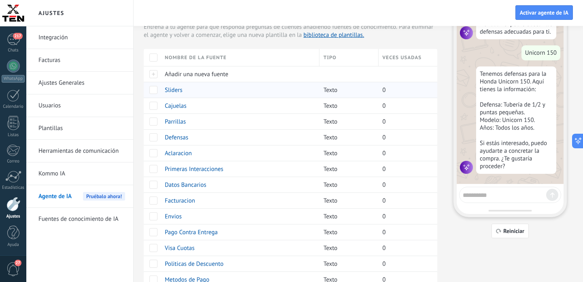
scroll to position [0, 0]
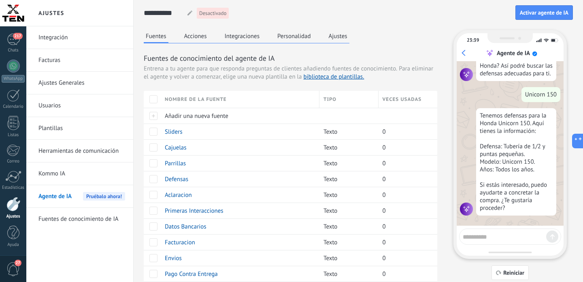
click at [70, 147] on link "Herramientas de comunicación" at bounding box center [81, 151] width 87 height 23
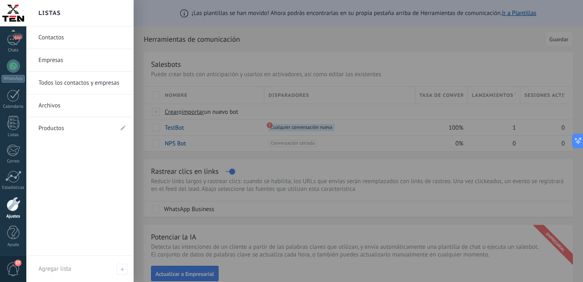
click at [59, 128] on link "Productos" at bounding box center [75, 128] width 75 height 23
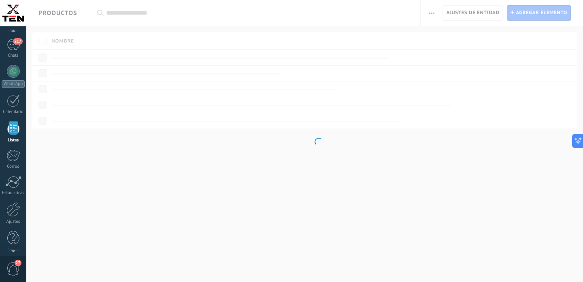
scroll to position [1687, 0]
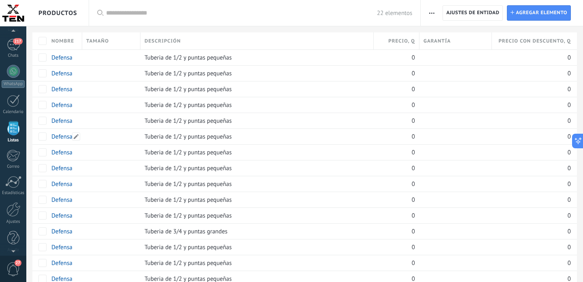
scroll to position [1687, 0]
click at [433, 13] on icon "button" at bounding box center [431, 13] width 5 height 1
click at [445, 37] on span "Importar" at bounding box center [447, 34] width 23 height 16
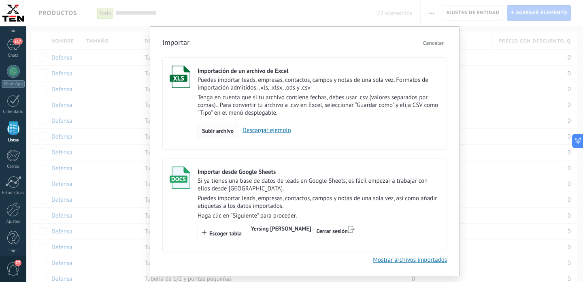
click at [224, 131] on span "Subir archivo" at bounding box center [218, 131] width 32 height 6
click at [0, 0] on input "Importación de un archivo de Excel Puedes importar leads, empresas, contactos, …" at bounding box center [0, 0] width 0 height 0
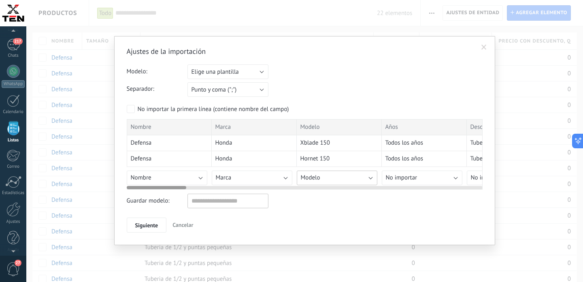
click at [349, 180] on button "Modelo" at bounding box center [337, 177] width 81 height 15
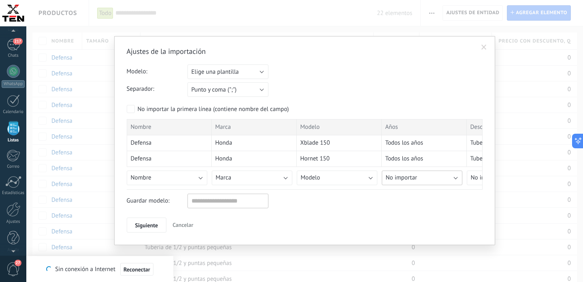
click at [399, 180] on span "No importar" at bounding box center [402, 178] width 32 height 8
click at [413, 246] on span "Años" at bounding box center [423, 250] width 83 height 8
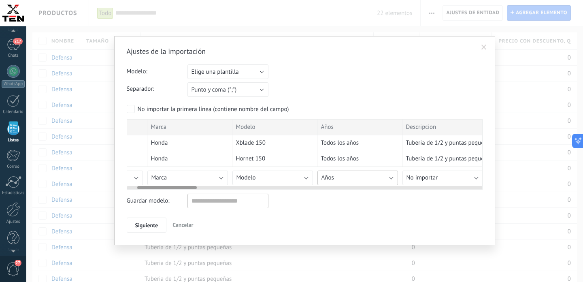
scroll to position [0, 143]
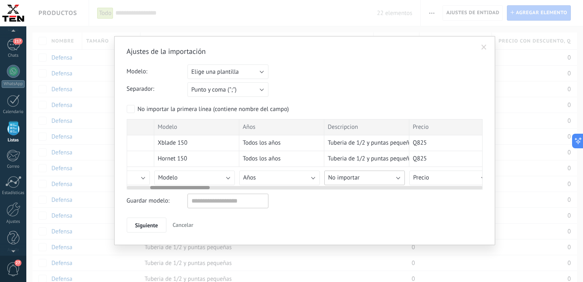
click at [375, 180] on button "No importar" at bounding box center [364, 177] width 81 height 15
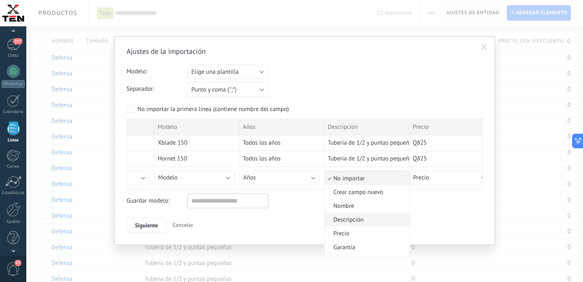
click at [359, 217] on span "Descripción" at bounding box center [366, 220] width 83 height 8
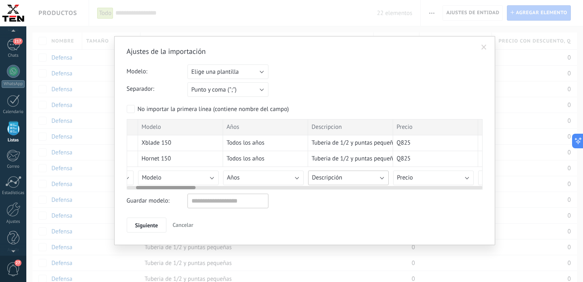
scroll to position [0, 0]
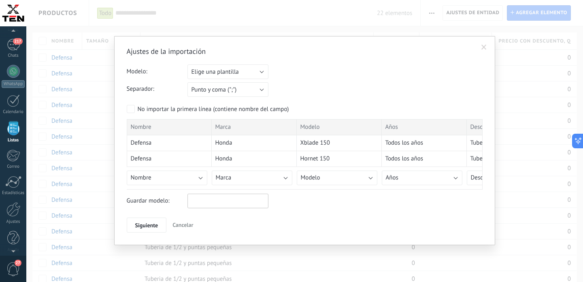
click at [241, 201] on input "text" at bounding box center [227, 201] width 81 height 15
type input "********"
click at [187, 227] on span "Cancelar" at bounding box center [182, 224] width 21 height 7
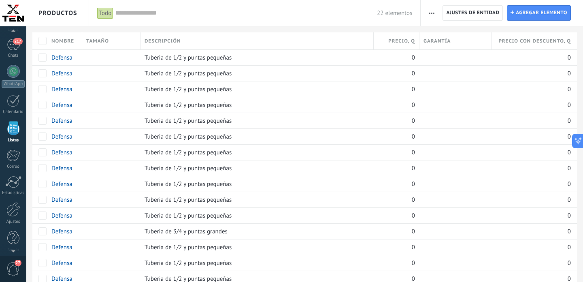
click at [436, 12] on button "button" at bounding box center [432, 12] width 12 height 15
click at [436, 34] on div "Importar" at bounding box center [450, 34] width 58 height 16
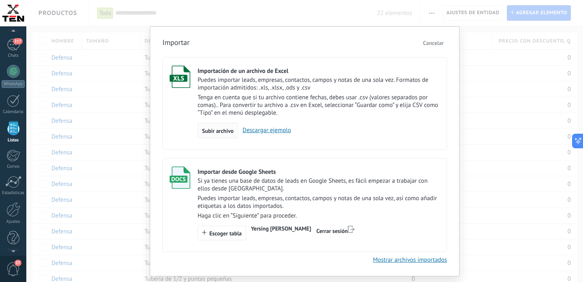
click at [218, 134] on span "Subir archivo" at bounding box center [218, 131] width 32 height 6
click at [0, 0] on input "Importación de un archivo de Excel Puedes importar leads, empresas, contactos, …" at bounding box center [0, 0] width 0 height 0
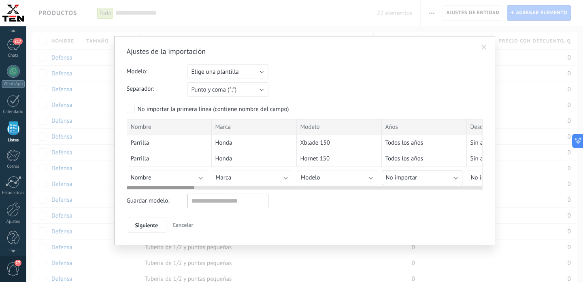
click at [419, 180] on button "No importar" at bounding box center [422, 177] width 81 height 15
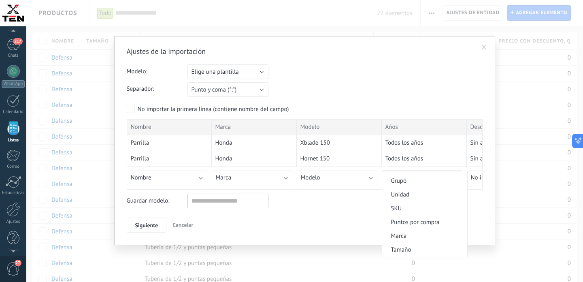
scroll to position [155, 0]
click at [409, 247] on span "Años" at bounding box center [423, 250] width 83 height 8
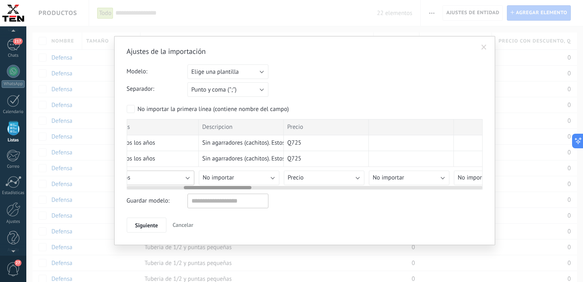
scroll to position [0, 319]
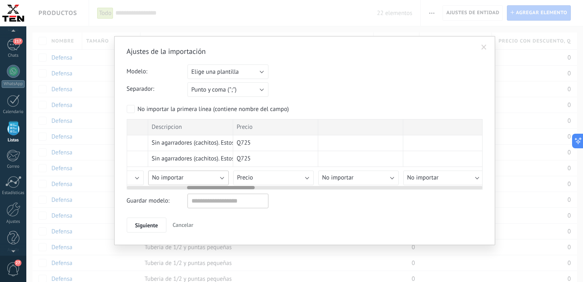
click at [184, 175] on button "No importar" at bounding box center [188, 177] width 81 height 15
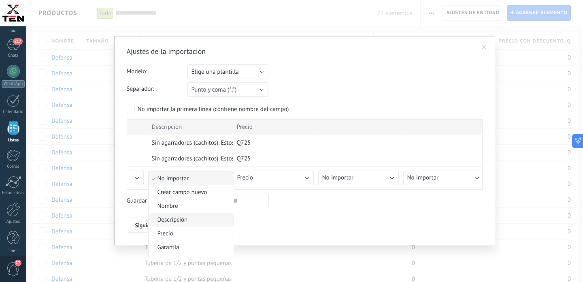
click at [183, 223] on span "Descripción" at bounding box center [190, 220] width 83 height 8
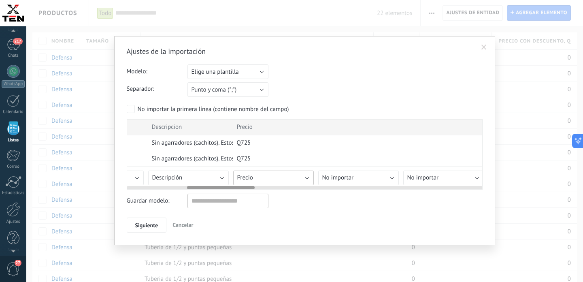
click at [257, 177] on button "Precio" at bounding box center [273, 177] width 81 height 15
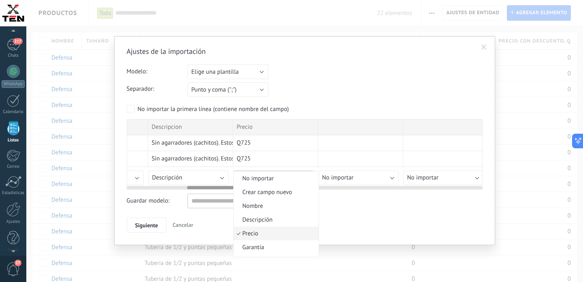
scroll to position [22, 0]
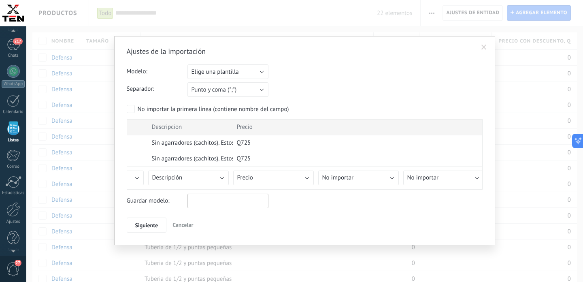
click at [211, 204] on input "text" at bounding box center [227, 201] width 81 height 15
type input "**********"
click at [147, 228] on span "Siguiente" at bounding box center [146, 225] width 23 height 6
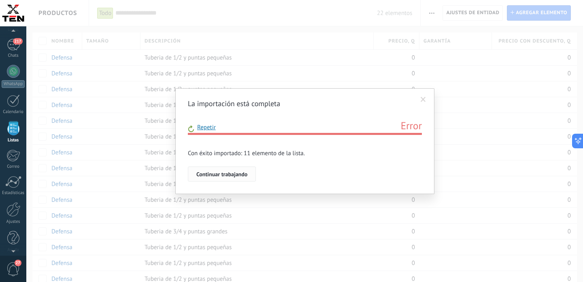
click at [224, 175] on span "Continuar trabajando" at bounding box center [221, 174] width 51 height 6
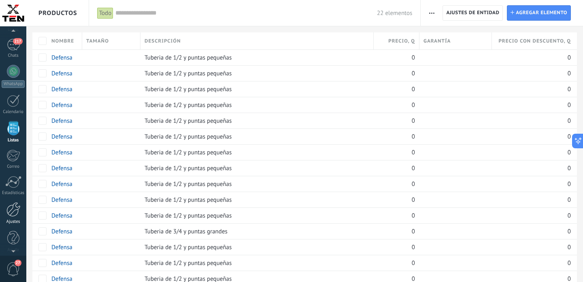
click at [17, 215] on div at bounding box center [13, 209] width 14 height 15
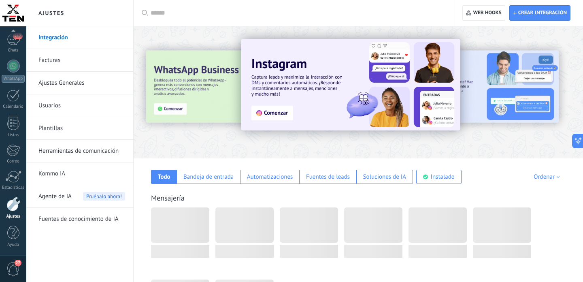
scroll to position [1687, 0]
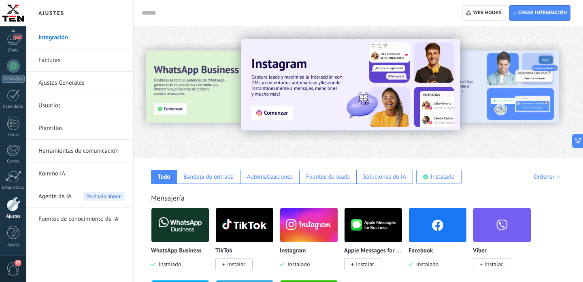
click at [58, 197] on span "Agente de IA" at bounding box center [54, 196] width 33 height 23
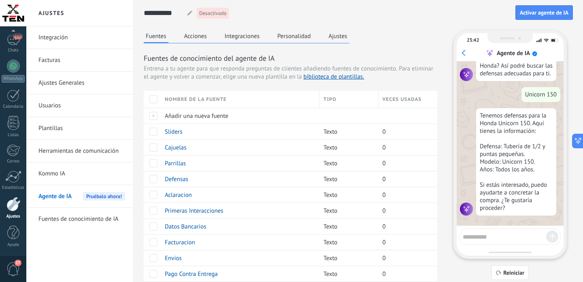
scroll to position [192, 0]
click at [177, 181] on span "Defensas" at bounding box center [176, 179] width 23 height 8
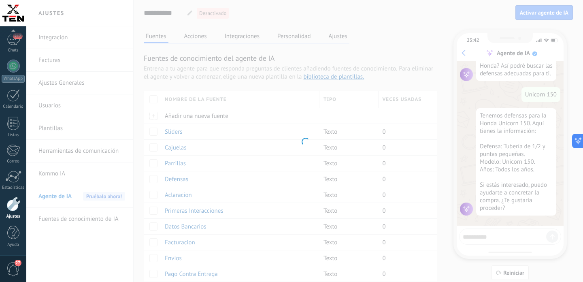
type input "********"
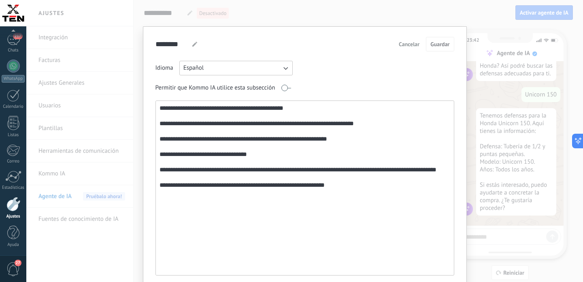
click at [342, 193] on textarea "**********" at bounding box center [304, 188] width 296 height 174
paste textarea "**********"
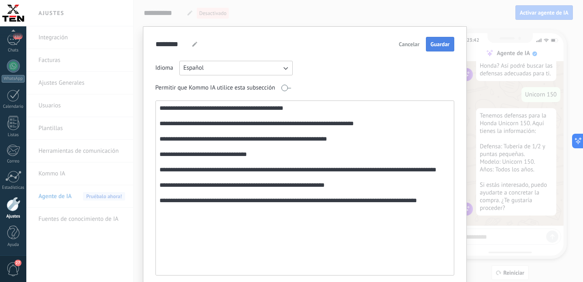
type textarea "**********"
click at [448, 42] on span "Guardar" at bounding box center [439, 44] width 19 height 6
click at [386, 19] on div "**********" at bounding box center [304, 141] width 557 height 282
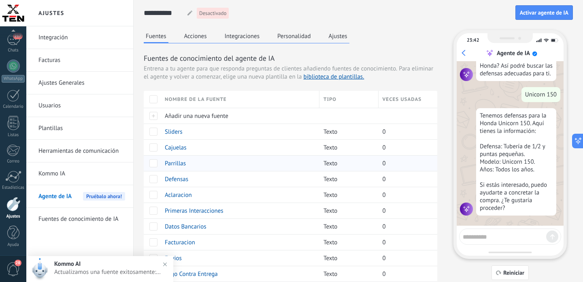
click at [179, 163] on span "Parrillas" at bounding box center [175, 164] width 21 height 8
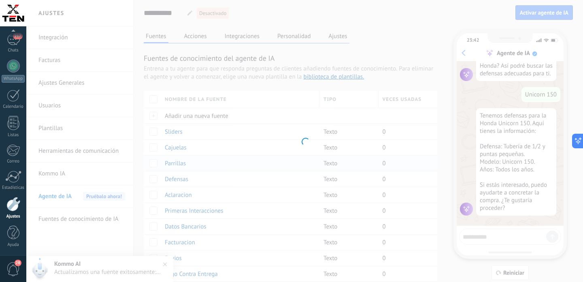
type input "*********"
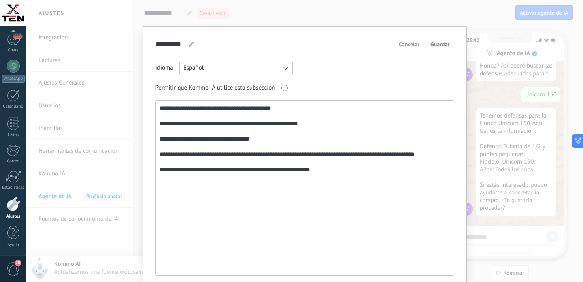
click at [329, 174] on textarea "**********" at bounding box center [304, 188] width 296 height 174
paste textarea "**********"
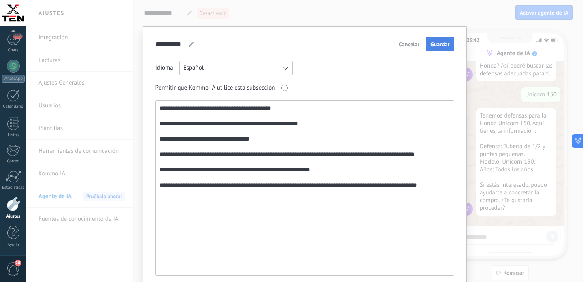
type textarea "**********"
click at [439, 41] on button "Guardar" at bounding box center [440, 44] width 28 height 15
click at [415, 17] on div "**********" at bounding box center [304, 141] width 557 height 282
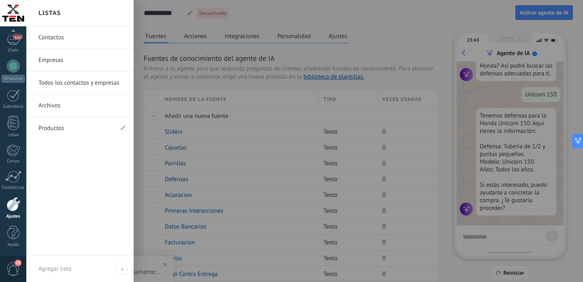
click at [57, 130] on link "Productos" at bounding box center [75, 128] width 75 height 23
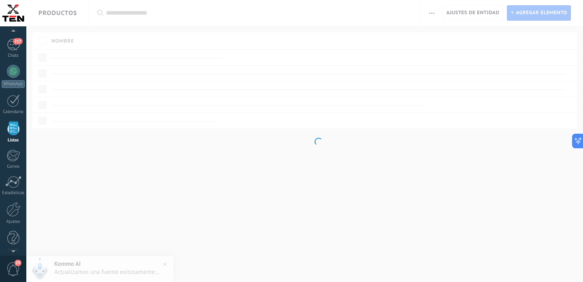
scroll to position [1687, 0]
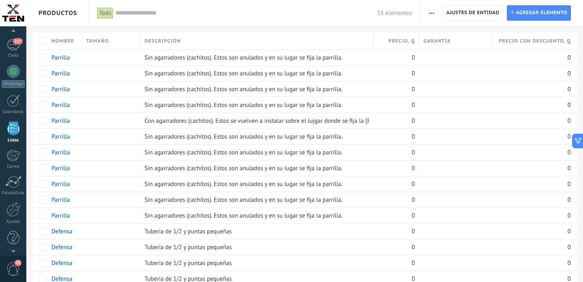
click at [434, 14] on span "button" at bounding box center [431, 12] width 5 height 15
click at [443, 36] on span "Importar" at bounding box center [447, 34] width 23 height 16
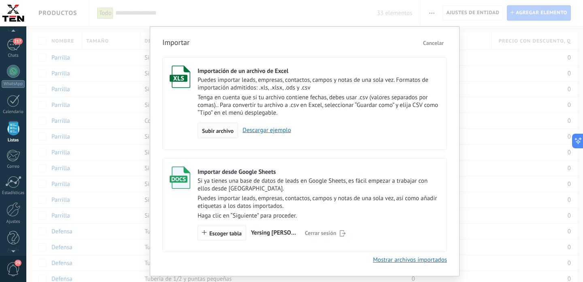
click at [228, 132] on span "Subir archivo" at bounding box center [218, 131] width 32 height 6
click at [0, 0] on input "Importación de un archivo de Excel Puedes importar leads, empresas, contactos, …" at bounding box center [0, 0] width 0 height 0
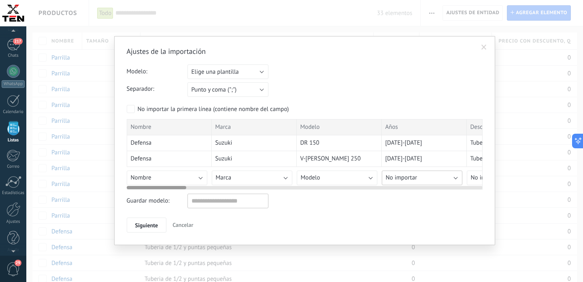
click at [426, 180] on button "No importar" at bounding box center [422, 177] width 81 height 15
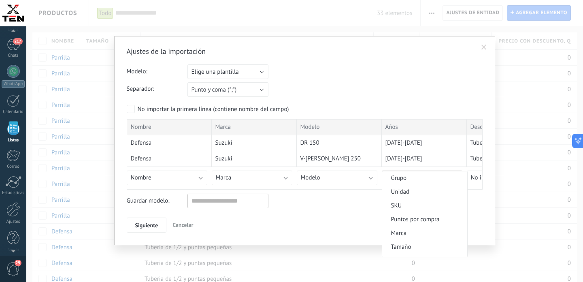
scroll to position [155, 0]
click at [421, 251] on span "Años" at bounding box center [423, 250] width 83 height 8
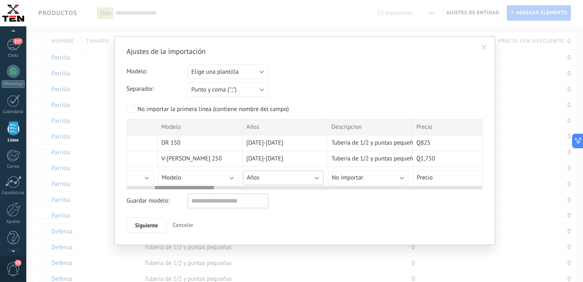
scroll to position [0, 177]
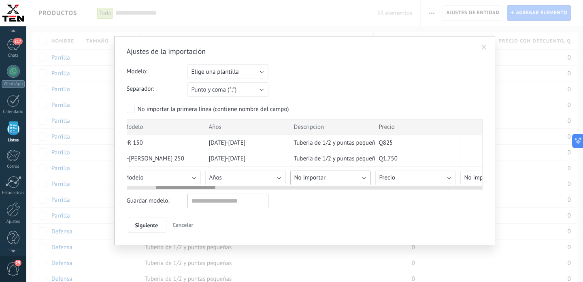
click at [345, 175] on button "No importar" at bounding box center [330, 177] width 81 height 15
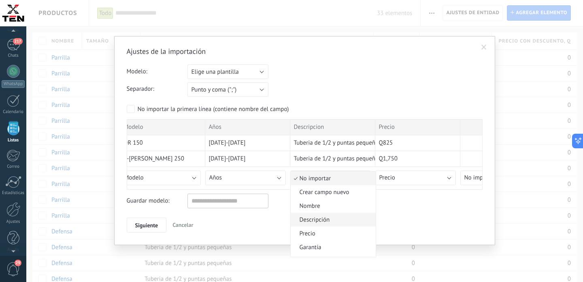
click at [322, 224] on span "Descripción" at bounding box center [332, 220] width 83 height 8
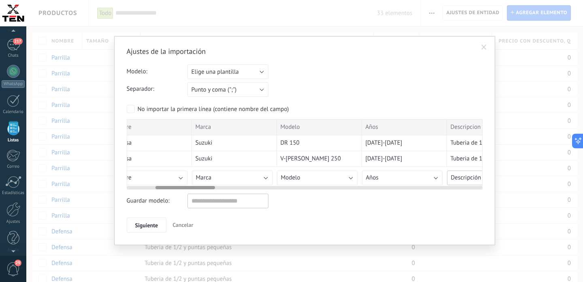
scroll to position [0, 0]
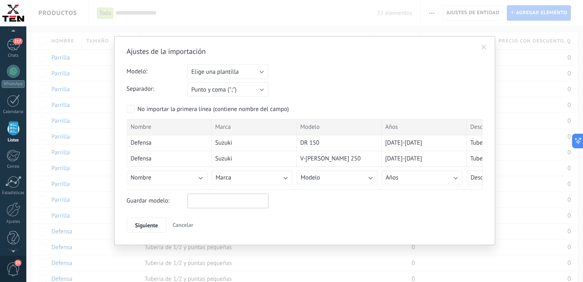
click at [259, 202] on input "text" at bounding box center [227, 201] width 81 height 15
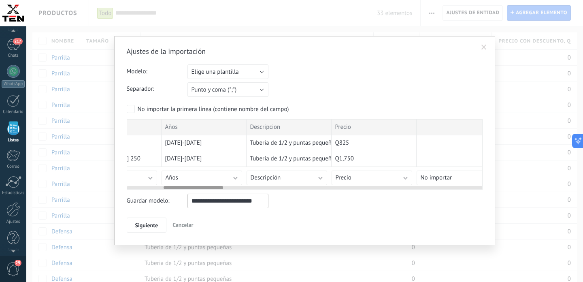
scroll to position [0, 226]
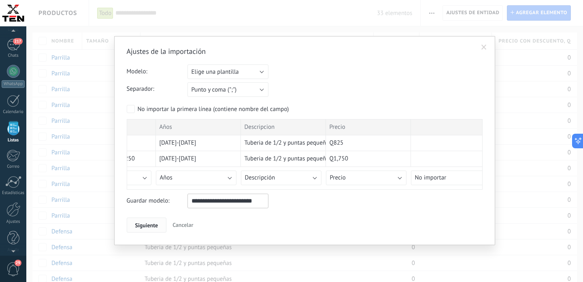
type input "**********"
click at [150, 225] on span "Siguiente" at bounding box center [146, 225] width 23 height 6
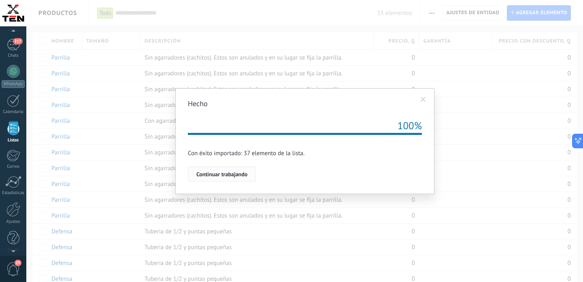
click at [241, 172] on span "Continuar trabajando" at bounding box center [221, 174] width 51 height 6
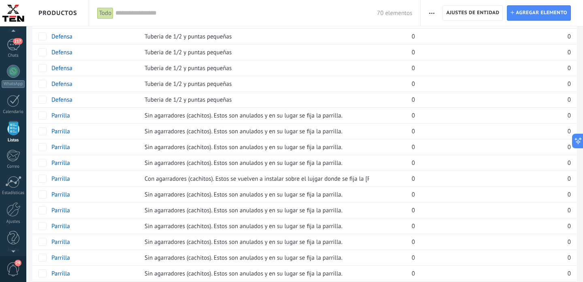
scroll to position [583, 0]
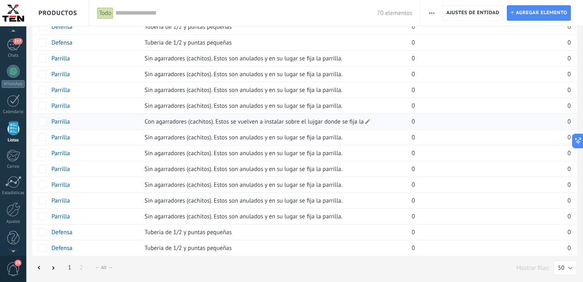
click at [369, 121] on span at bounding box center [368, 121] width 8 height 8
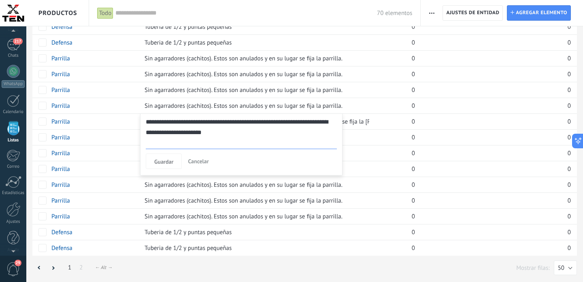
scroll to position [21, 0]
click at [317, 121] on textarea "**********" at bounding box center [241, 133] width 191 height 32
type textarea "**********"
click at [168, 159] on span "Guardar" at bounding box center [163, 162] width 19 height 6
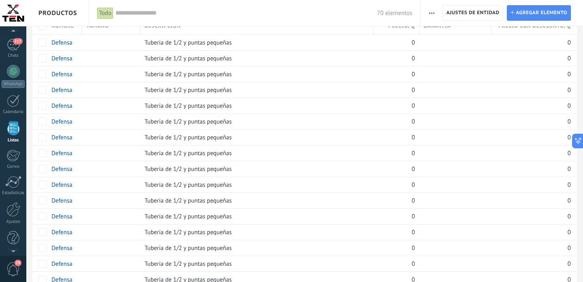
scroll to position [0, 0]
click at [432, 13] on icon "button" at bounding box center [431, 13] width 5 height 1
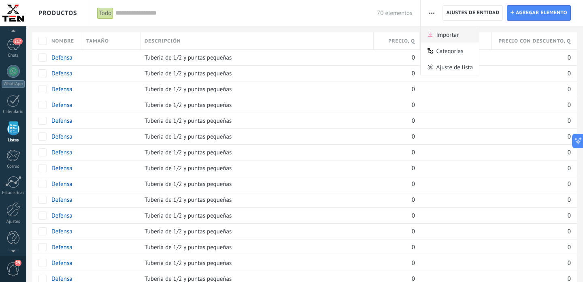
click at [444, 33] on span "Importar" at bounding box center [447, 34] width 23 height 16
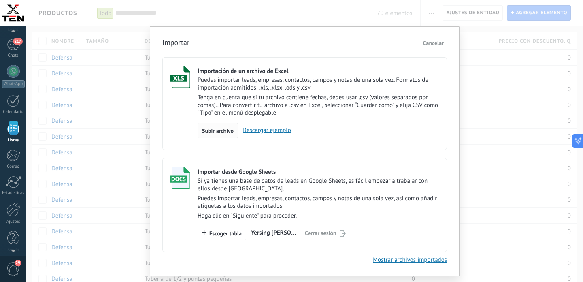
click at [218, 133] on span "Subir archivo" at bounding box center [218, 131] width 32 height 6
click at [0, 0] on input "Importación de un archivo de Excel Puedes importar leads, empresas, contactos, …" at bounding box center [0, 0] width 0 height 0
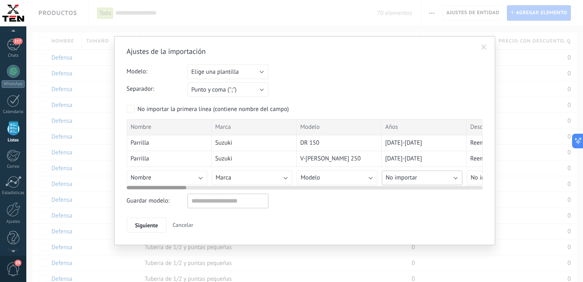
click at [430, 181] on button "No importar" at bounding box center [422, 177] width 81 height 15
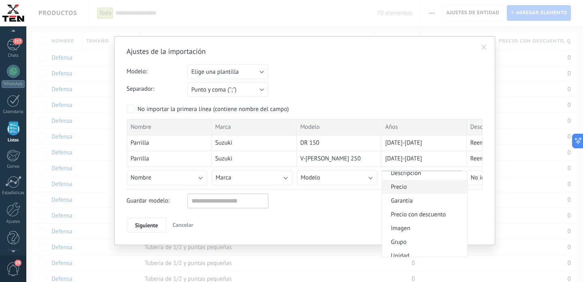
scroll to position [155, 0]
click at [418, 247] on span "Años" at bounding box center [423, 250] width 83 height 8
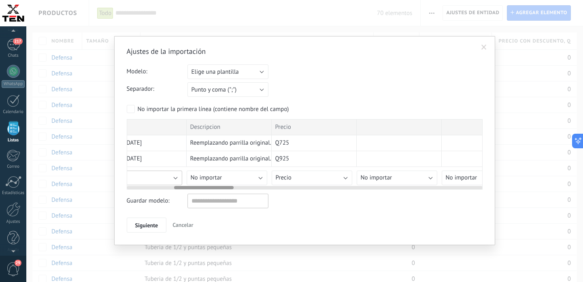
scroll to position [0, 283]
click at [239, 177] on button "No importar" at bounding box center [224, 177] width 81 height 15
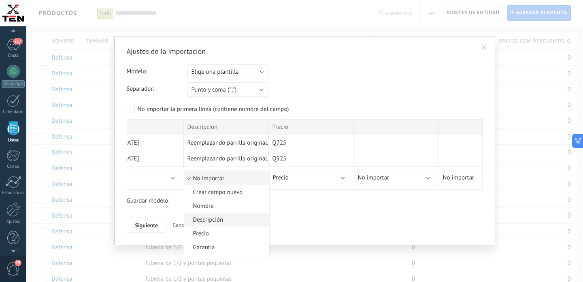
click at [225, 217] on span "Descripción" at bounding box center [225, 220] width 83 height 8
click at [232, 206] on input "text" at bounding box center [227, 201] width 81 height 15
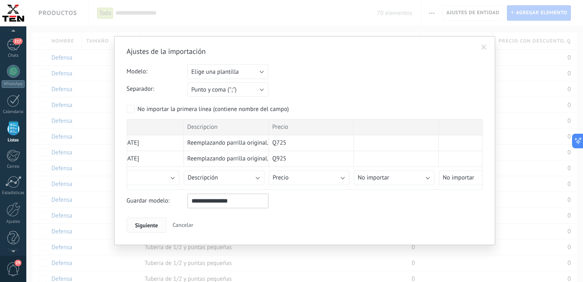
type input "**********"
click at [150, 228] on span "Siguiente" at bounding box center [146, 225] width 23 height 6
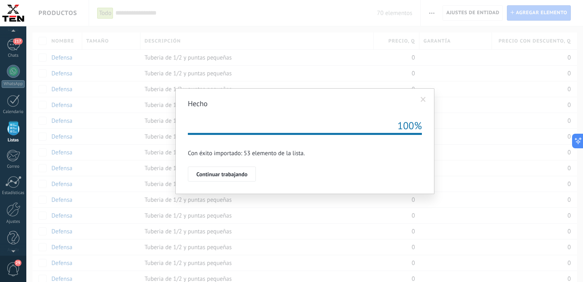
click at [238, 177] on span "Continuar trabajando" at bounding box center [221, 174] width 51 height 6
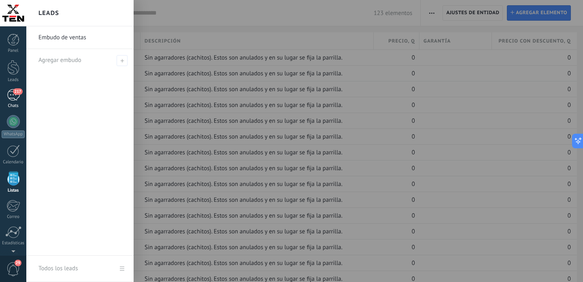
click at [13, 94] on div "217" at bounding box center [13, 95] width 13 height 12
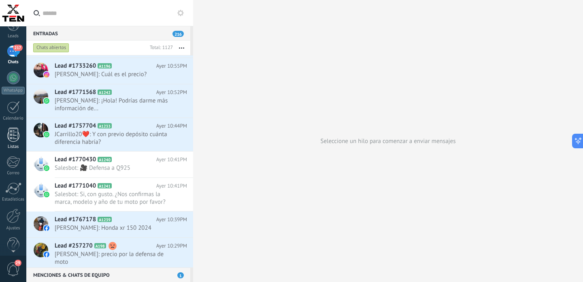
scroll to position [56, 0]
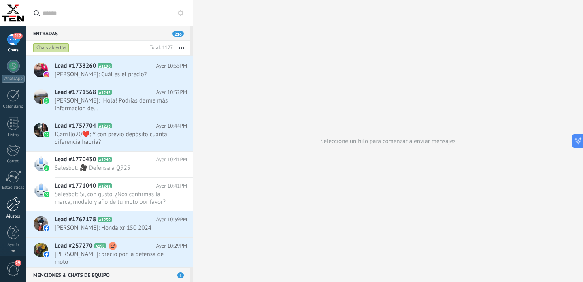
click at [15, 200] on div at bounding box center [13, 204] width 14 height 15
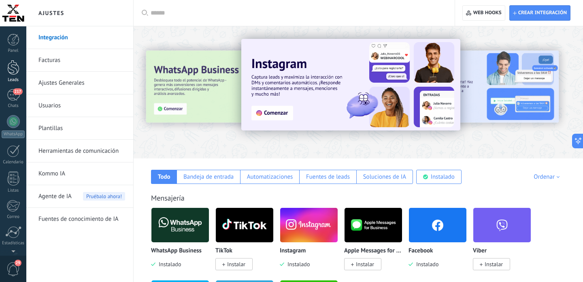
click at [16, 66] on div at bounding box center [13, 67] width 12 height 15
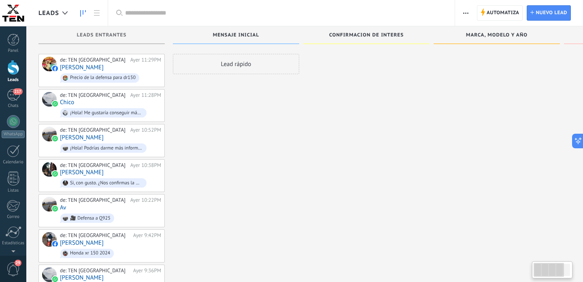
scroll to position [1683, 0]
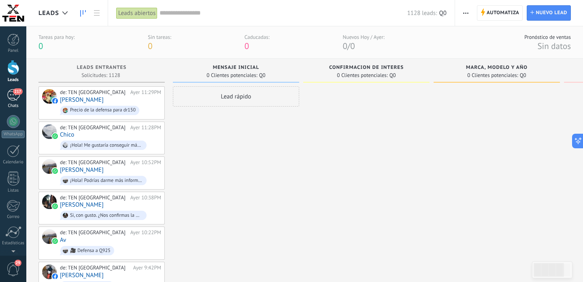
click at [12, 100] on div "217" at bounding box center [13, 95] width 13 height 12
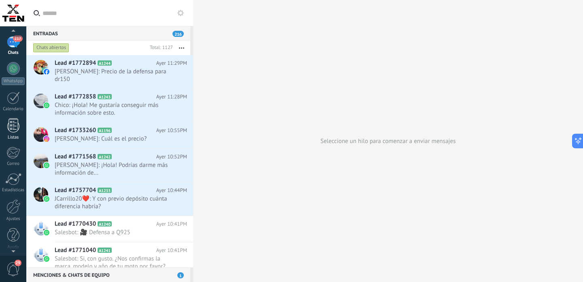
scroll to position [56, 0]
click at [15, 209] on div at bounding box center [13, 204] width 14 height 15
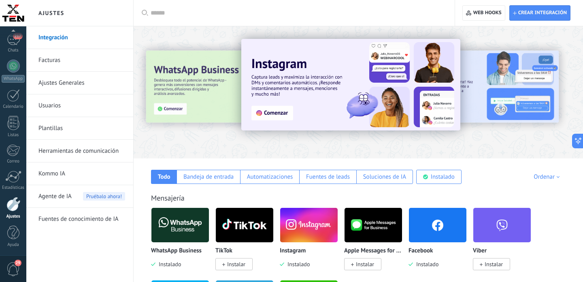
click at [78, 217] on link "Fuentes de conocimiento de IA" at bounding box center [81, 219] width 87 height 23
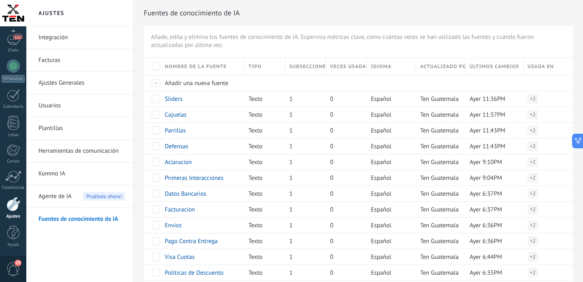
click at [55, 197] on span "Agente de IA" at bounding box center [54, 196] width 33 height 23
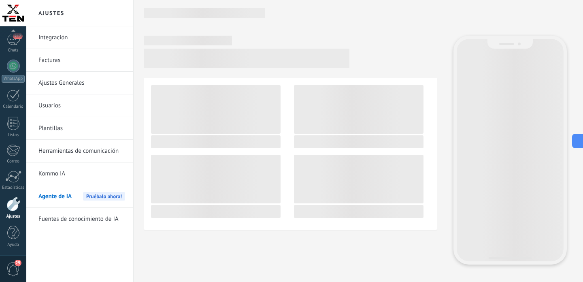
scroll to position [1683, 0]
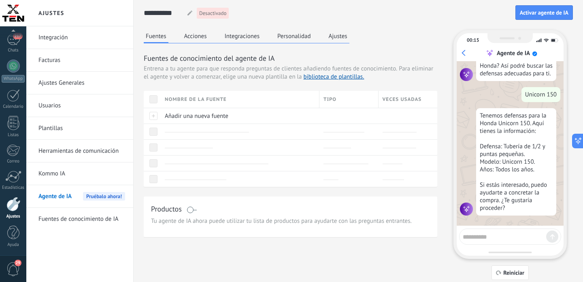
click at [55, 174] on link "Kommo IA" at bounding box center [81, 173] width 87 height 23
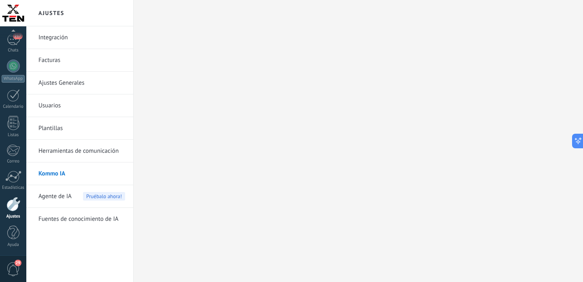
scroll to position [1683, 0]
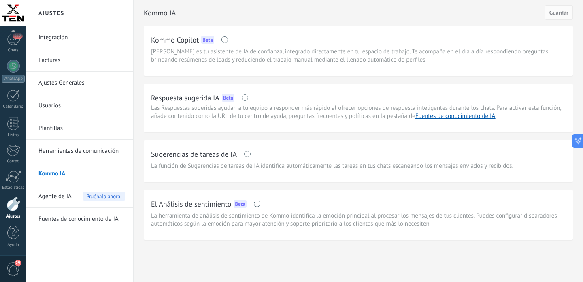
click at [53, 109] on link "Usuarios" at bounding box center [81, 105] width 87 height 23
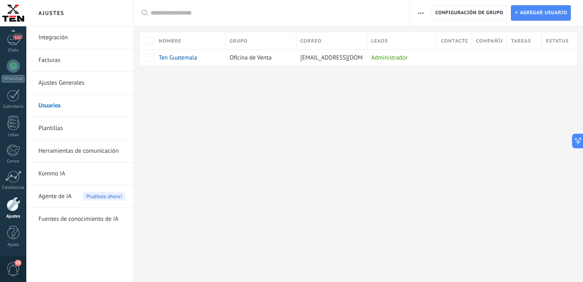
scroll to position [1683, 0]
click at [185, 57] on span "Ten Guatemala" at bounding box center [178, 58] width 38 height 8
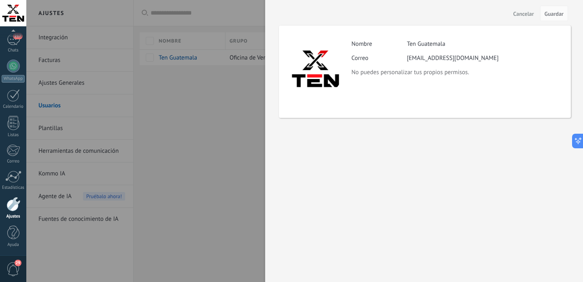
click at [526, 13] on span "Cancelar" at bounding box center [523, 14] width 21 height 6
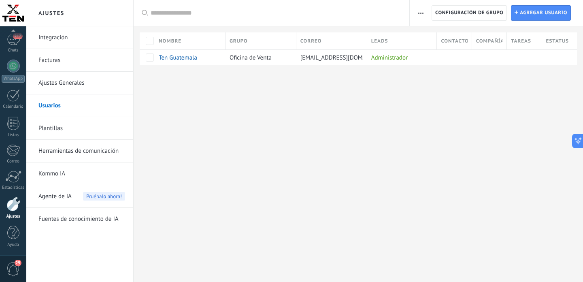
click at [72, 83] on link "Ajustes Generales" at bounding box center [81, 83] width 87 height 23
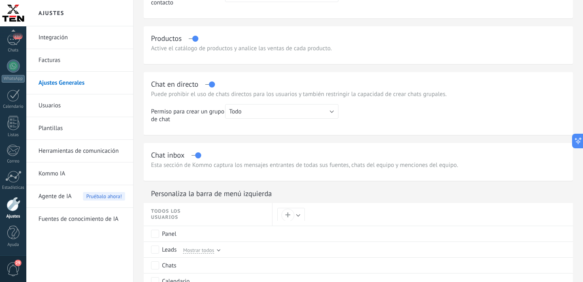
scroll to position [210, 0]
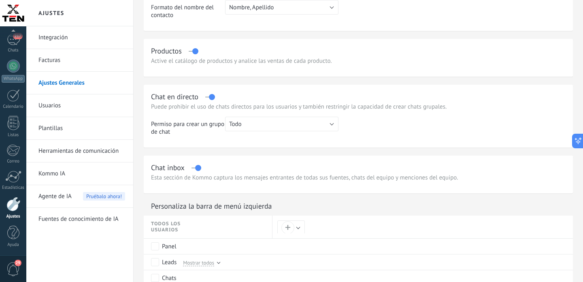
click at [67, 60] on link "Facturas" at bounding box center [81, 60] width 87 height 23
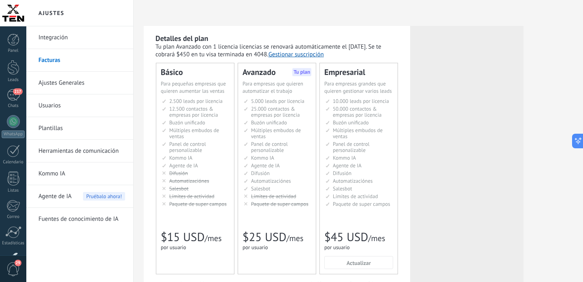
click at [55, 36] on link "Integración" at bounding box center [81, 37] width 87 height 23
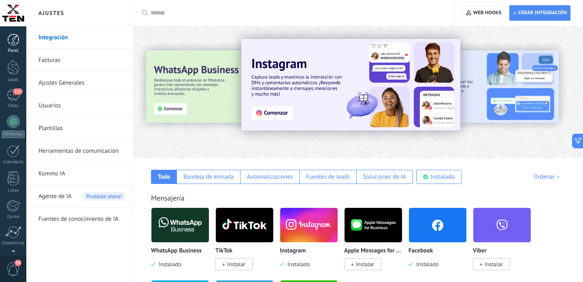
click at [13, 41] on div at bounding box center [13, 40] width 12 height 12
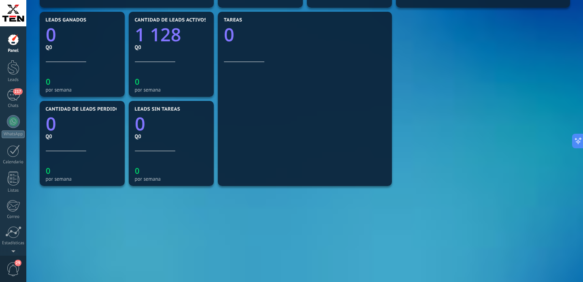
scroll to position [291, 0]
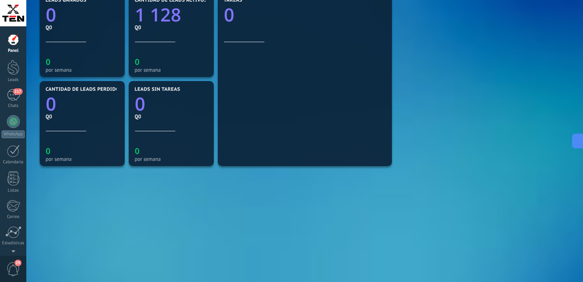
click at [224, 222] on div "Mensajes entrantes 0 por semana Messenger 0 Instagram 0 WhatsApp Cloud API 0 Ch…" at bounding box center [305, 34] width 534 height 445
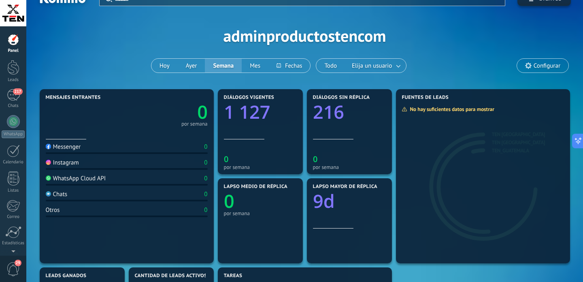
scroll to position [0, 0]
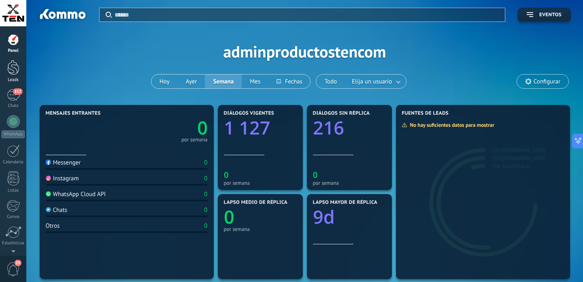
click at [13, 70] on div at bounding box center [13, 67] width 12 height 15
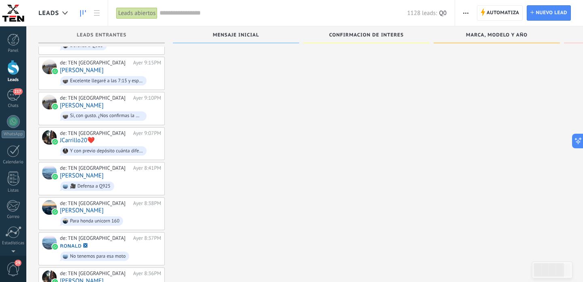
scroll to position [319, 0]
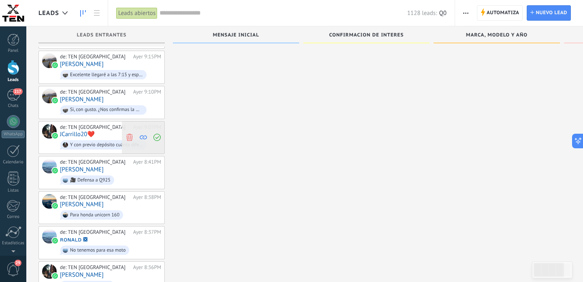
click at [159, 134] on icon at bounding box center [156, 137] width 7 height 7
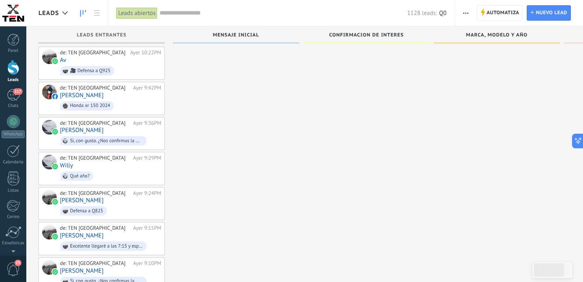
scroll to position [0, 0]
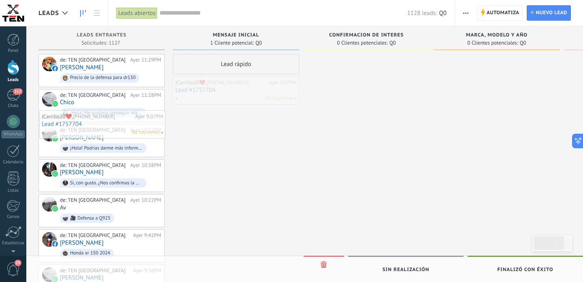
drag, startPoint x: 244, startPoint y: 93, endPoint x: 111, endPoint y: 127, distance: 137.9
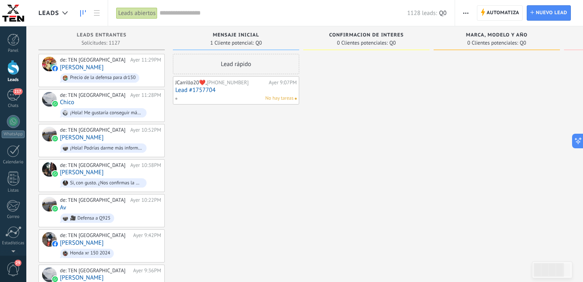
click at [252, 93] on link "Lead #1757704" at bounding box center [235, 90] width 121 height 7
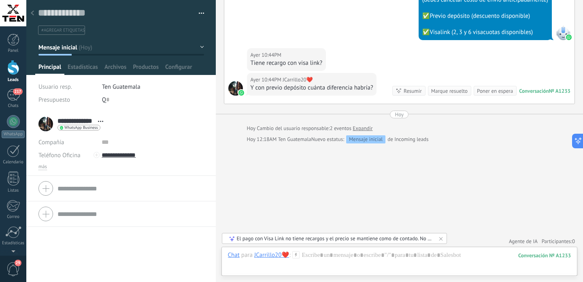
scroll to position [389, 0]
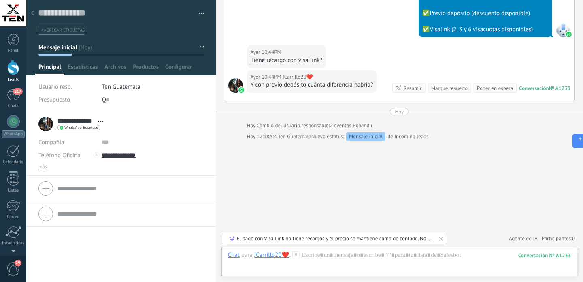
click at [414, 239] on div "El pago con Visa Link no tiene recargos y el precio se mantiene como de contado…" at bounding box center [335, 238] width 196 height 7
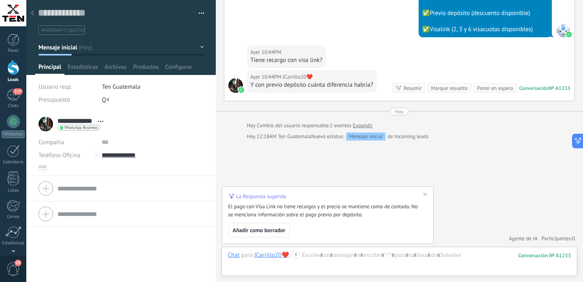
click at [426, 194] on icon at bounding box center [425, 194] width 6 height 6
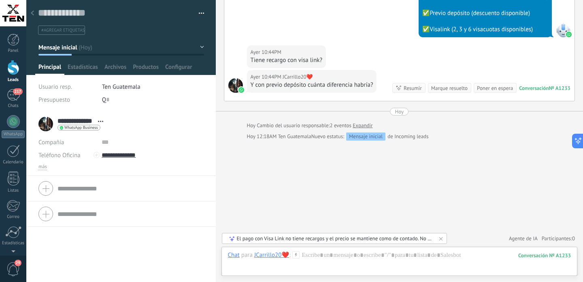
click at [35, 12] on div at bounding box center [32, 14] width 11 height 16
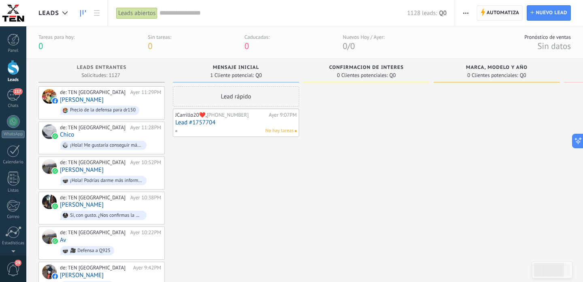
click at [495, 16] on span "Automatiza" at bounding box center [503, 13] width 33 height 15
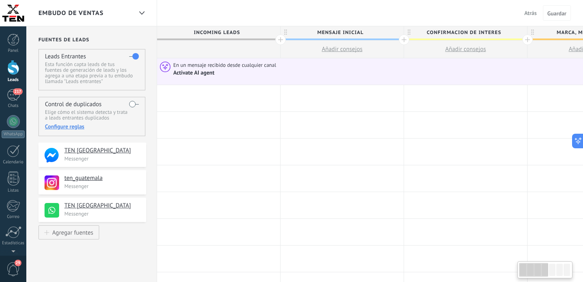
scroll to position [1683, 0]
click at [132, 105] on label at bounding box center [134, 104] width 10 height 13
click at [135, 105] on label at bounding box center [134, 104] width 10 height 13
click at [79, 128] on div "Configure reglas" at bounding box center [92, 126] width 94 height 7
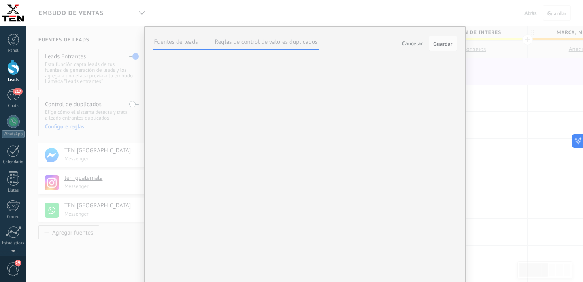
click at [274, 41] on label "Reglas de control de valores duplicados" at bounding box center [266, 42] width 103 height 8
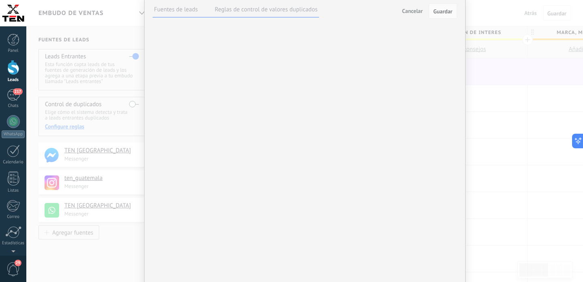
scroll to position [0, 0]
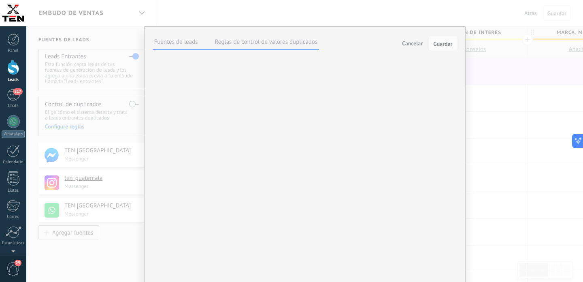
click at [181, 44] on label "Fuentes de leads" at bounding box center [176, 42] width 44 height 8
click at [442, 43] on span "Guardar" at bounding box center [442, 44] width 19 height 6
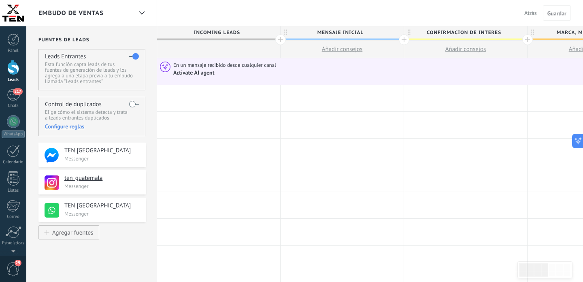
click at [130, 105] on label at bounding box center [134, 104] width 10 height 13
click at [68, 129] on div "Configure reglas" at bounding box center [92, 126] width 94 height 7
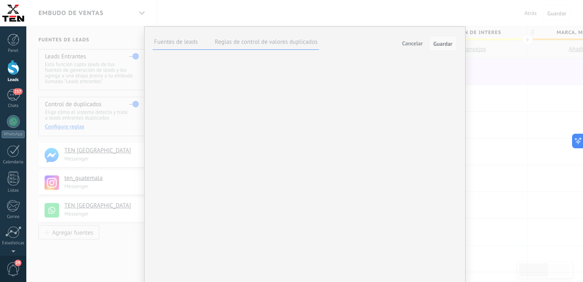
click at [447, 45] on span "Guardar" at bounding box center [442, 44] width 19 height 6
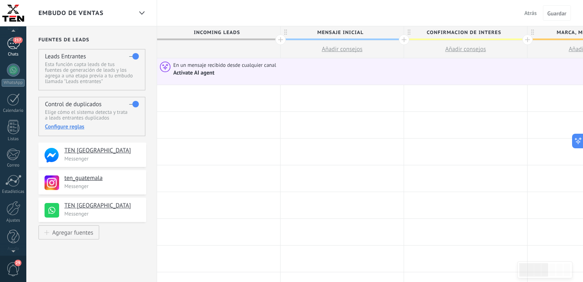
scroll to position [56, 0]
click at [18, 264] on span "29" at bounding box center [18, 263] width 7 height 6
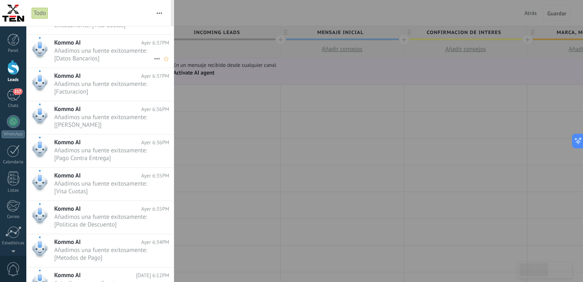
scroll to position [823, 0]
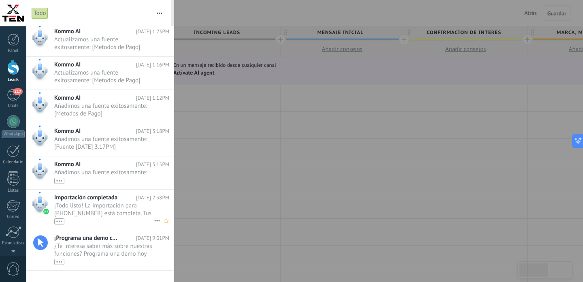
click at [111, 217] on span "¡Todo listo! La importación para [PHONE_NUMBER] está completa. Tus datos de Wha…" at bounding box center [104, 213] width 100 height 23
click at [62, 224] on div "•••" at bounding box center [59, 221] width 10 height 6
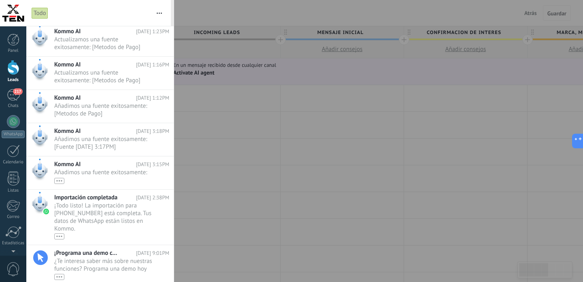
click at [225, 206] on div at bounding box center [291, 141] width 583 height 282
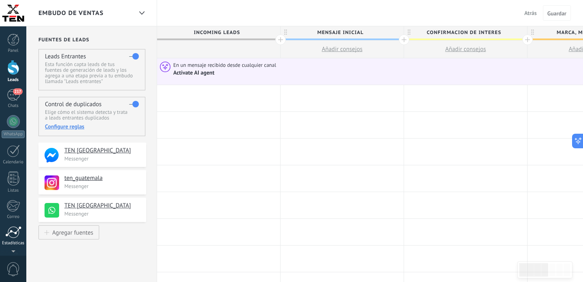
scroll to position [56, 0]
click at [14, 211] on div "Ajustes" at bounding box center [13, 208] width 26 height 22
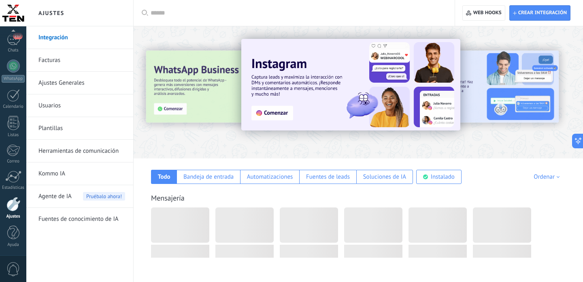
scroll to position [1683, 0]
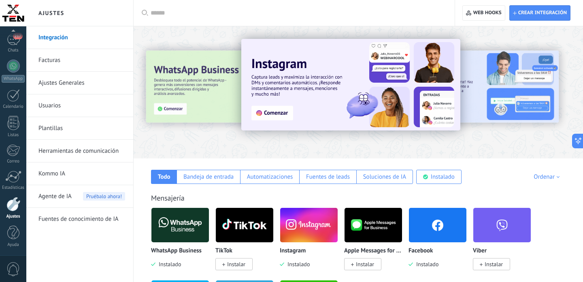
click at [59, 196] on span "Agente de IA" at bounding box center [54, 196] width 33 height 23
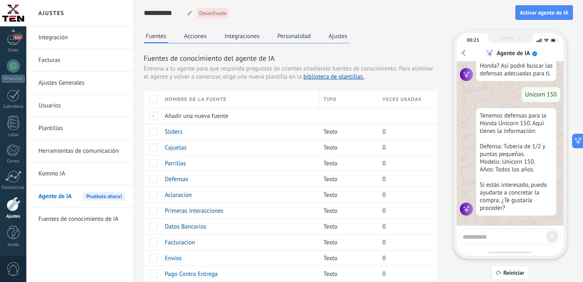
scroll to position [192, 0]
click at [511, 273] on span "Reiniciar" at bounding box center [513, 273] width 21 height 6
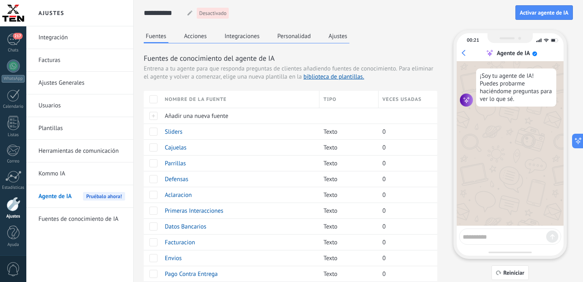
scroll to position [1687, 0]
click at [490, 234] on textarea at bounding box center [504, 235] width 83 height 10
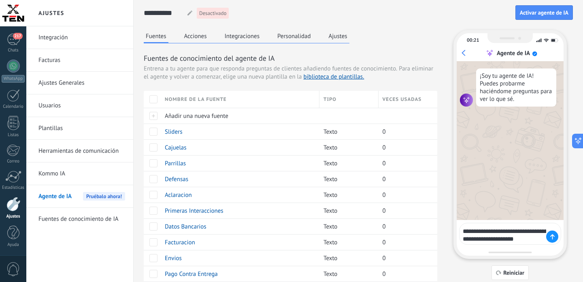
type textarea "**********"
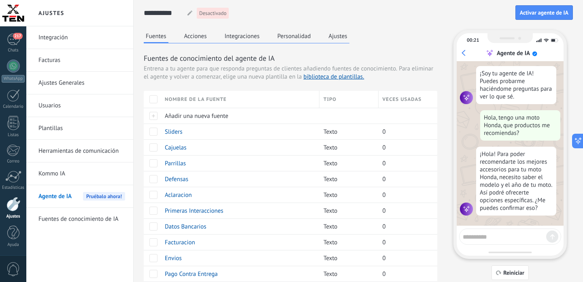
scroll to position [9, 0]
click at [497, 232] on textarea at bounding box center [504, 235] width 83 height 10
paste textarea "**********"
click at [521, 235] on textarea "**********" at bounding box center [504, 235] width 83 height 10
type textarea "**********"
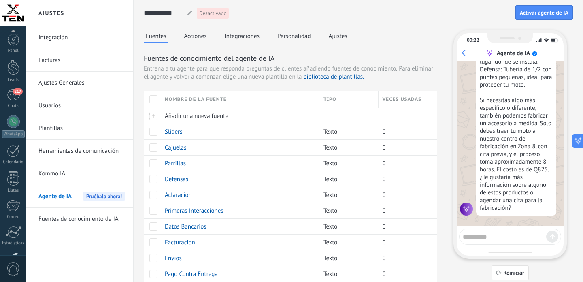
scroll to position [56, 0]
